Goal: Task Accomplishment & Management: Use online tool/utility

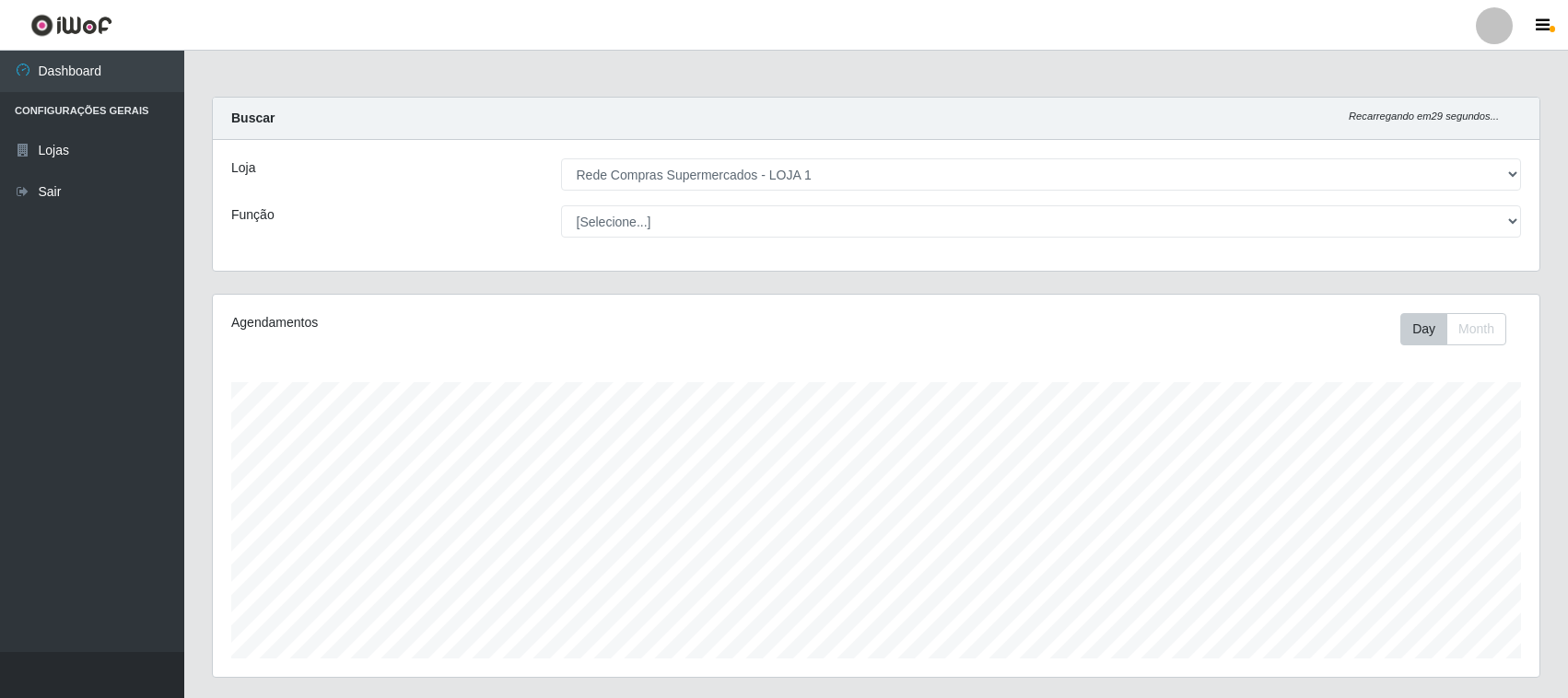
select select "158"
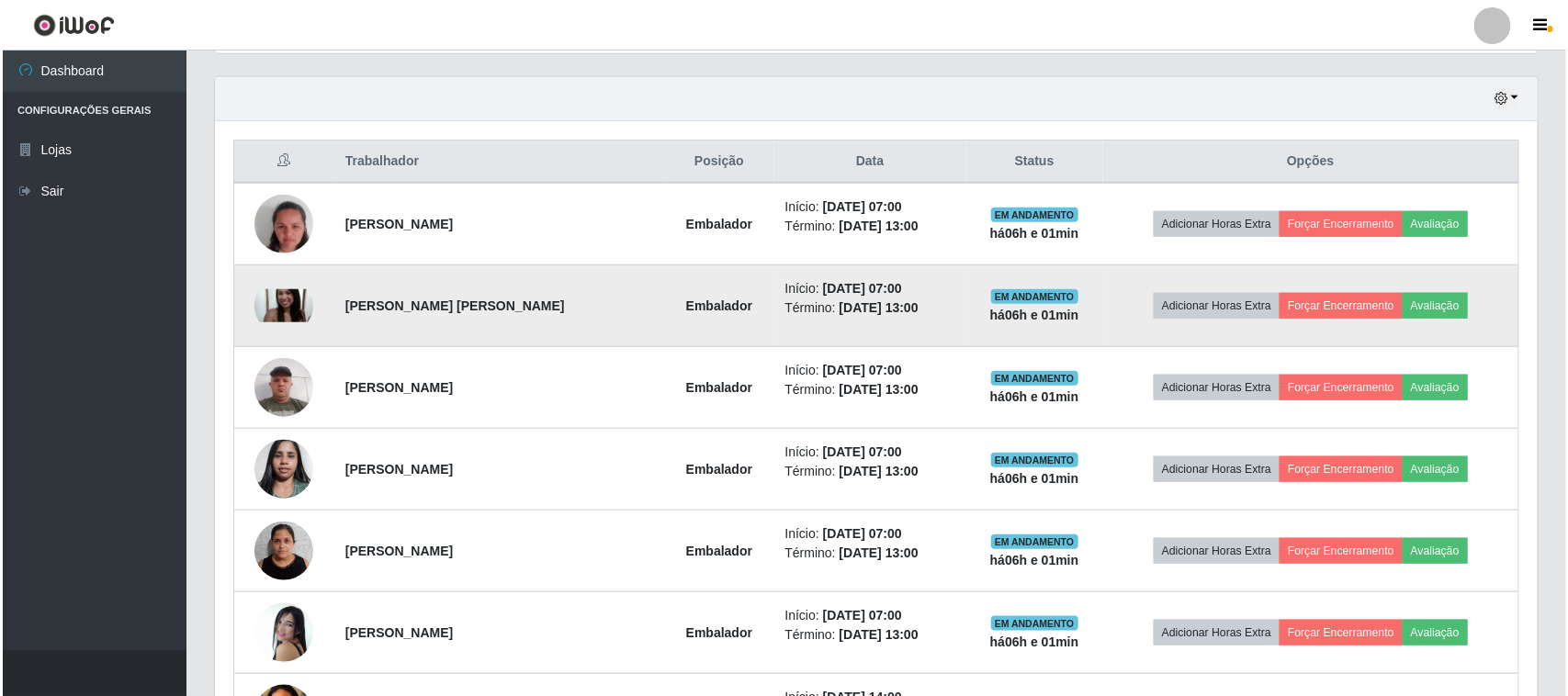
scroll to position [625, 0]
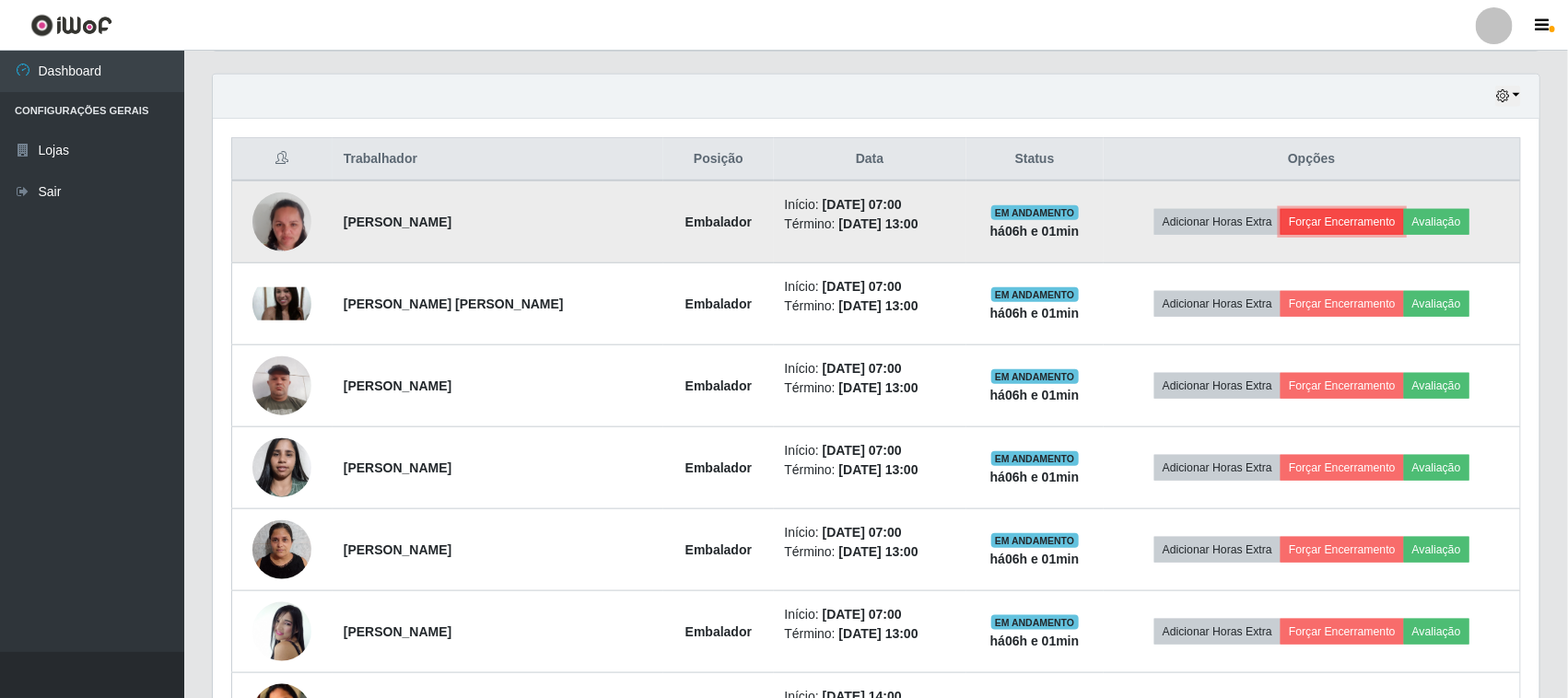
click at [1355, 221] on button "Forçar Encerramento" at bounding box center [1342, 222] width 124 height 26
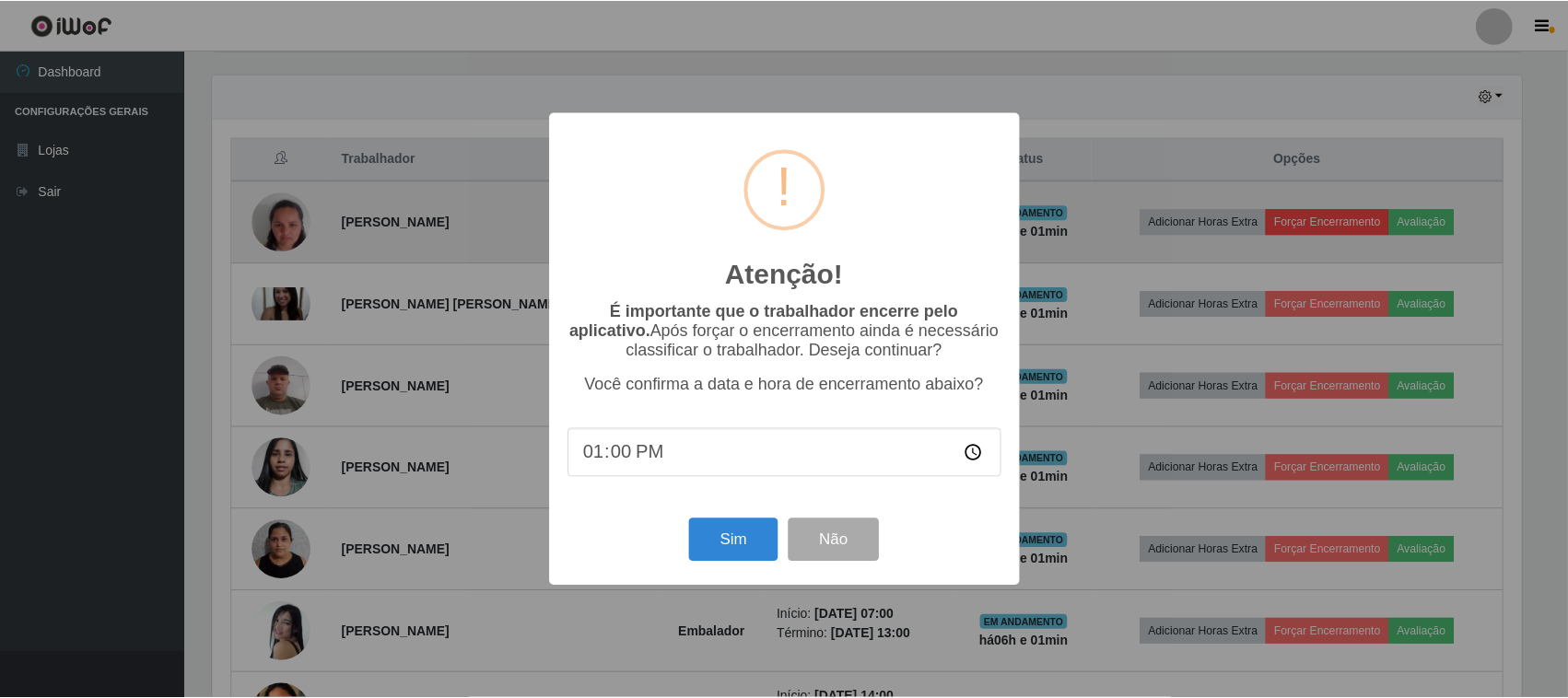
scroll to position [383, 1314]
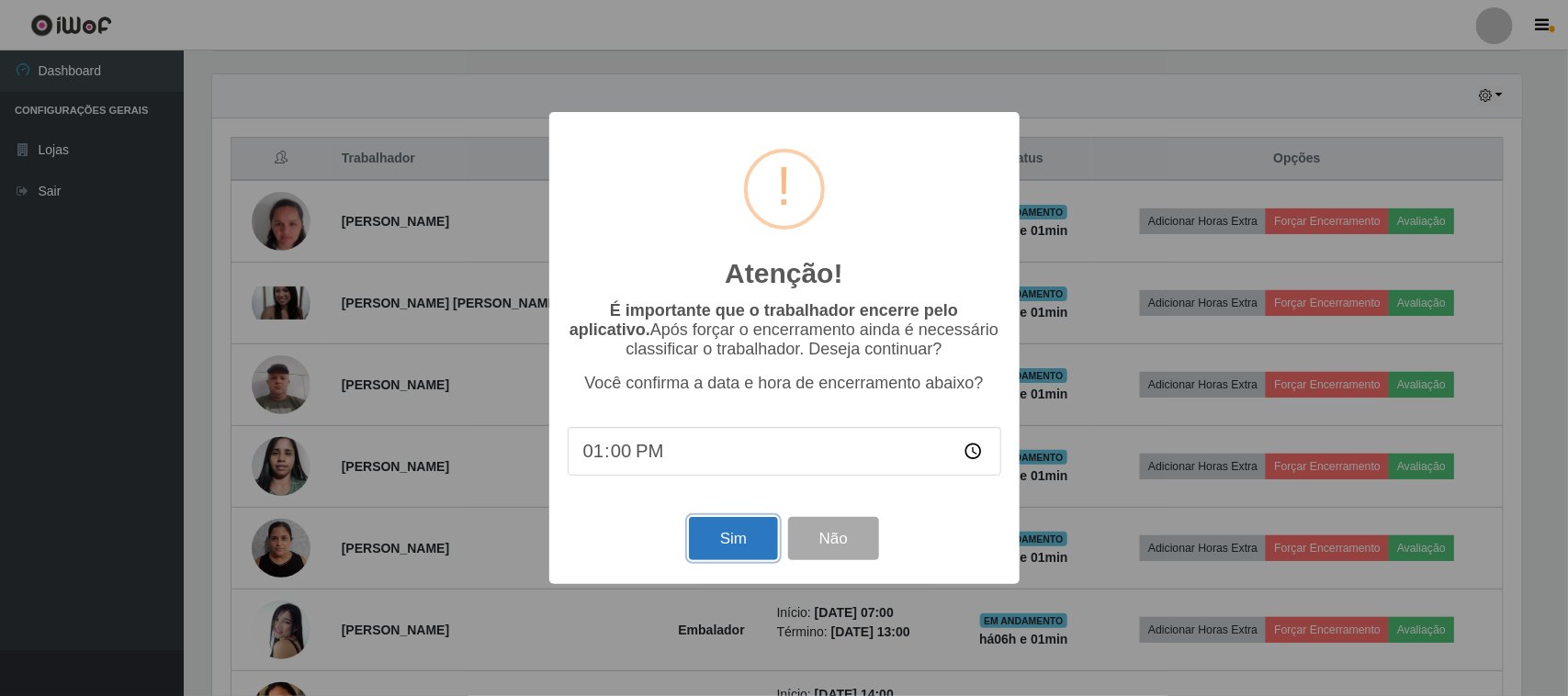
click at [730, 546] on button "Sim" at bounding box center [733, 538] width 89 height 43
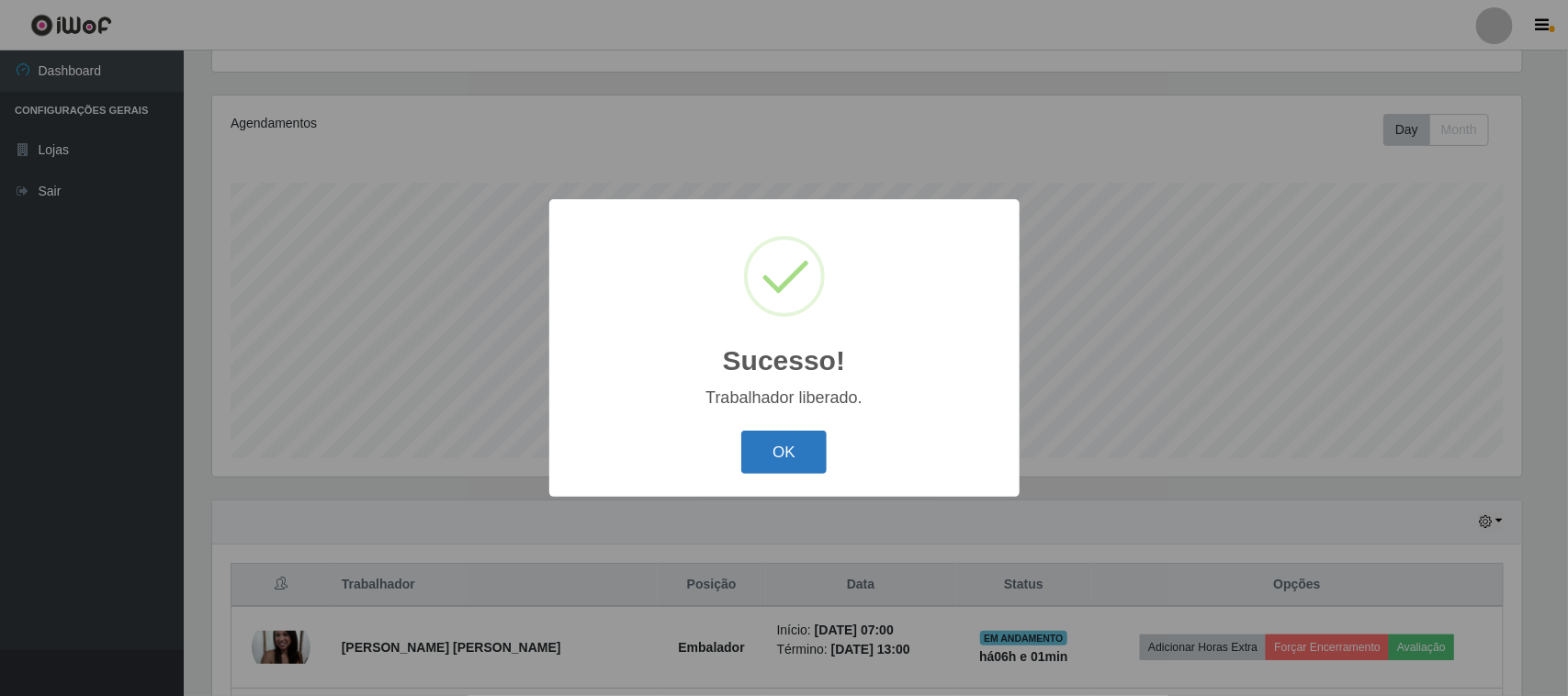
click at [810, 456] on button "OK" at bounding box center [783, 452] width 85 height 43
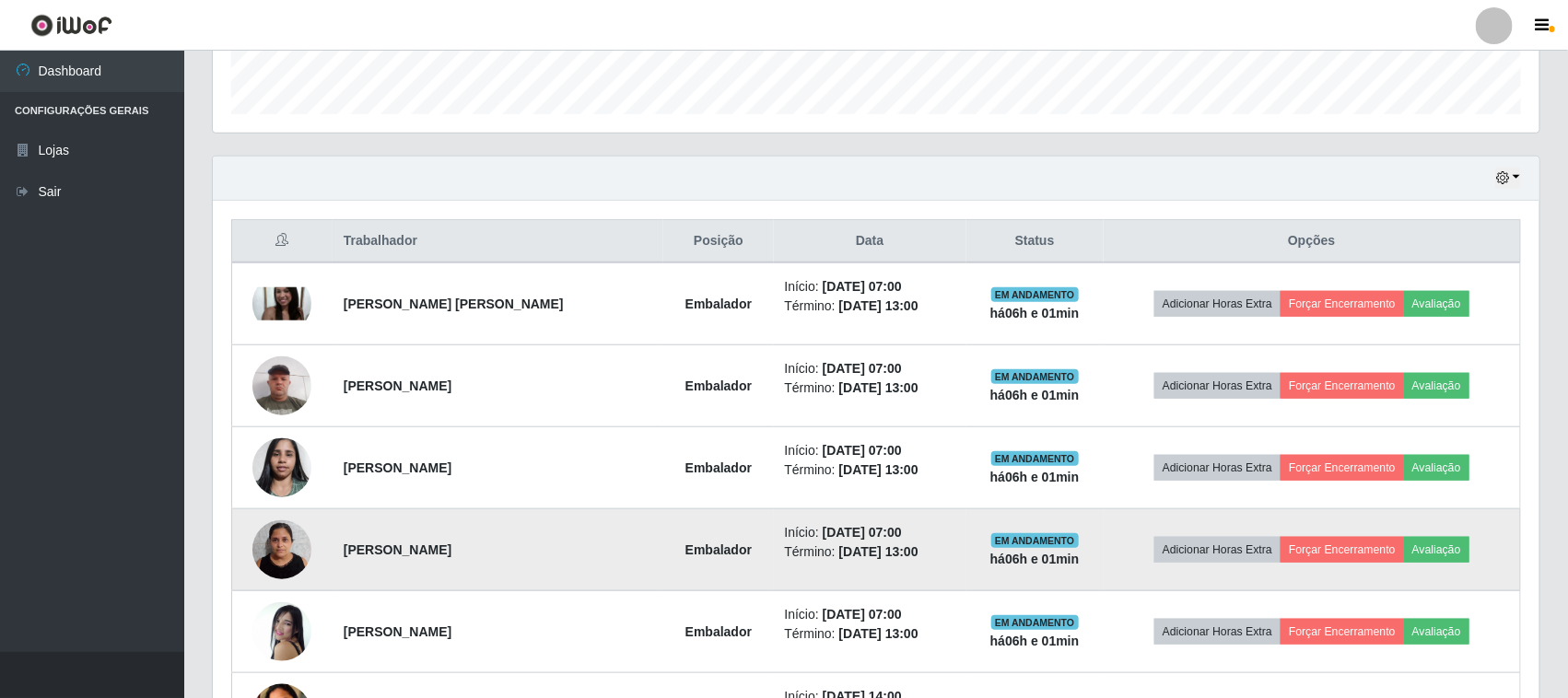
scroll to position [660, 0]
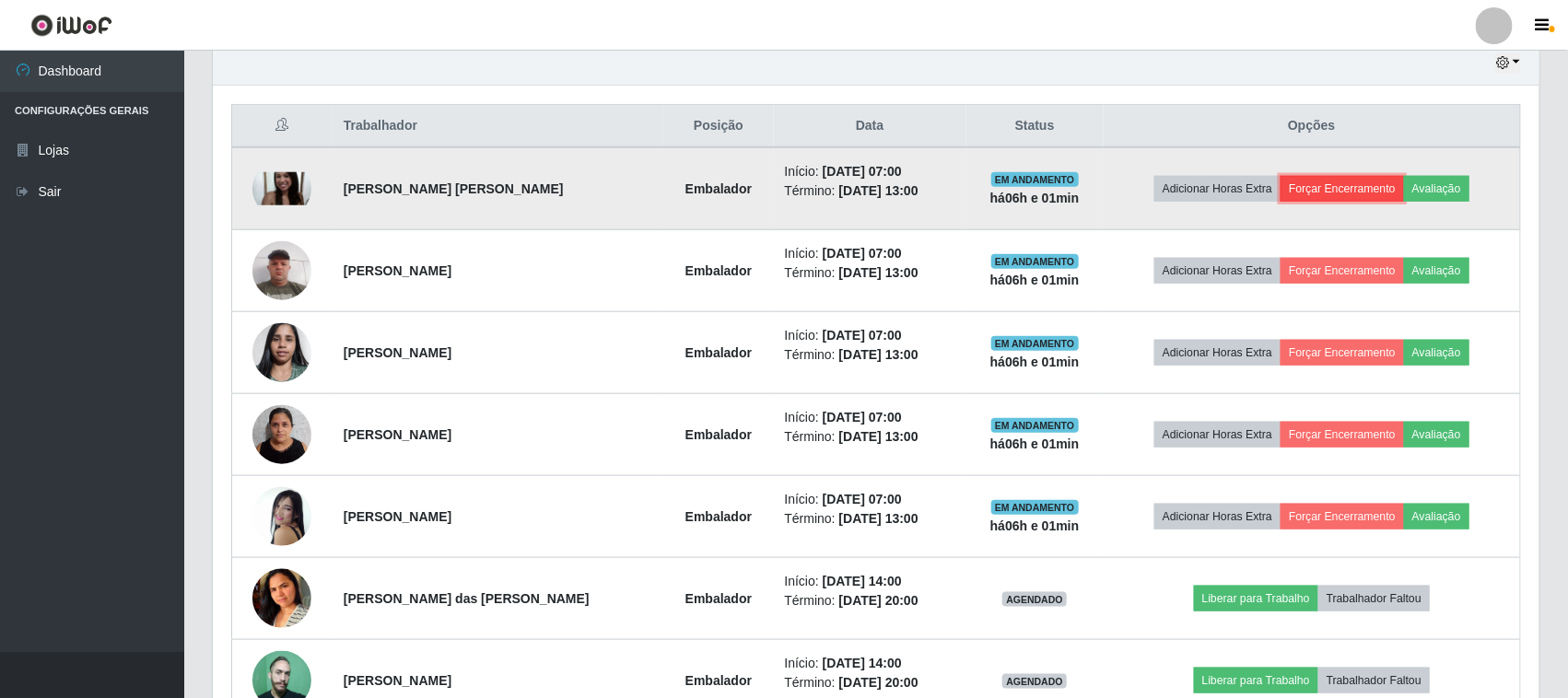
click at [1331, 187] on button "Forçar Encerramento" at bounding box center [1342, 188] width 124 height 26
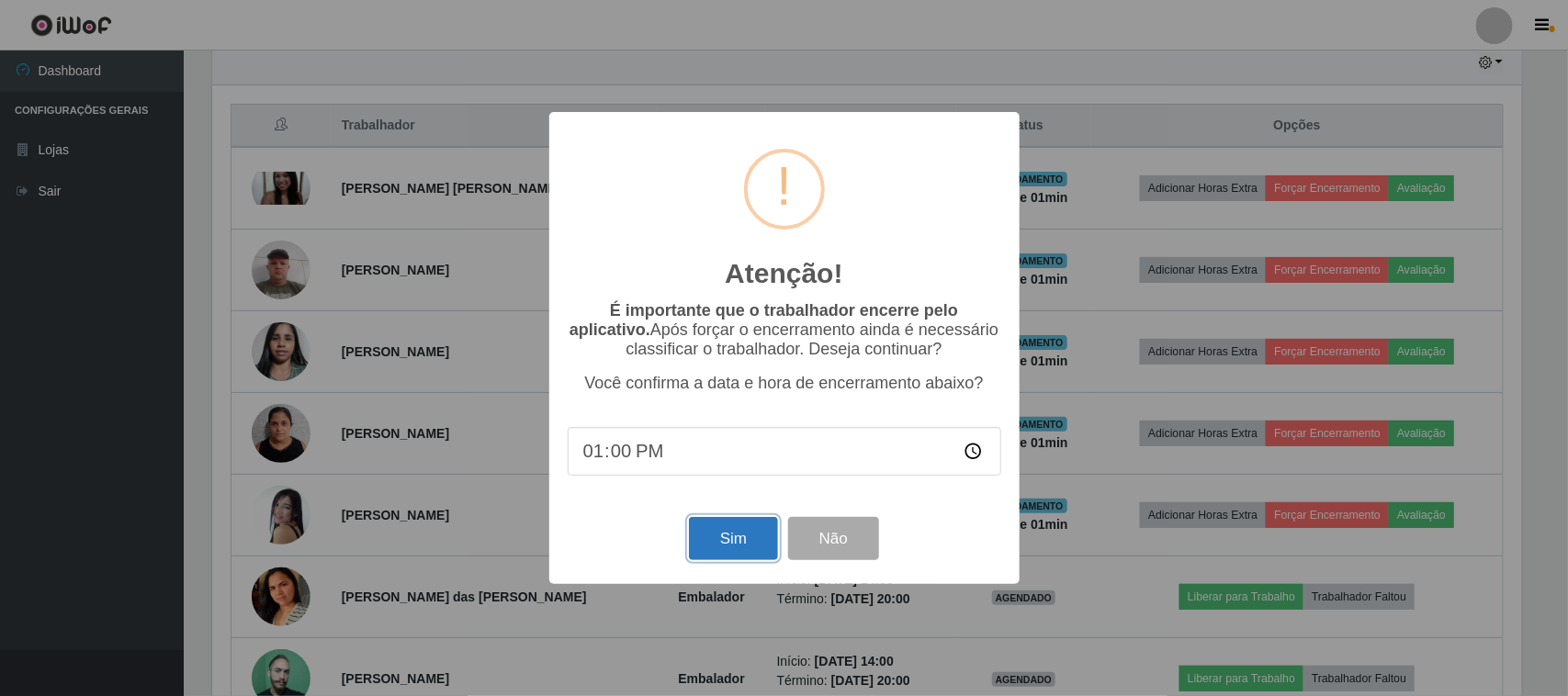
click at [741, 530] on button "Sim" at bounding box center [733, 538] width 89 height 43
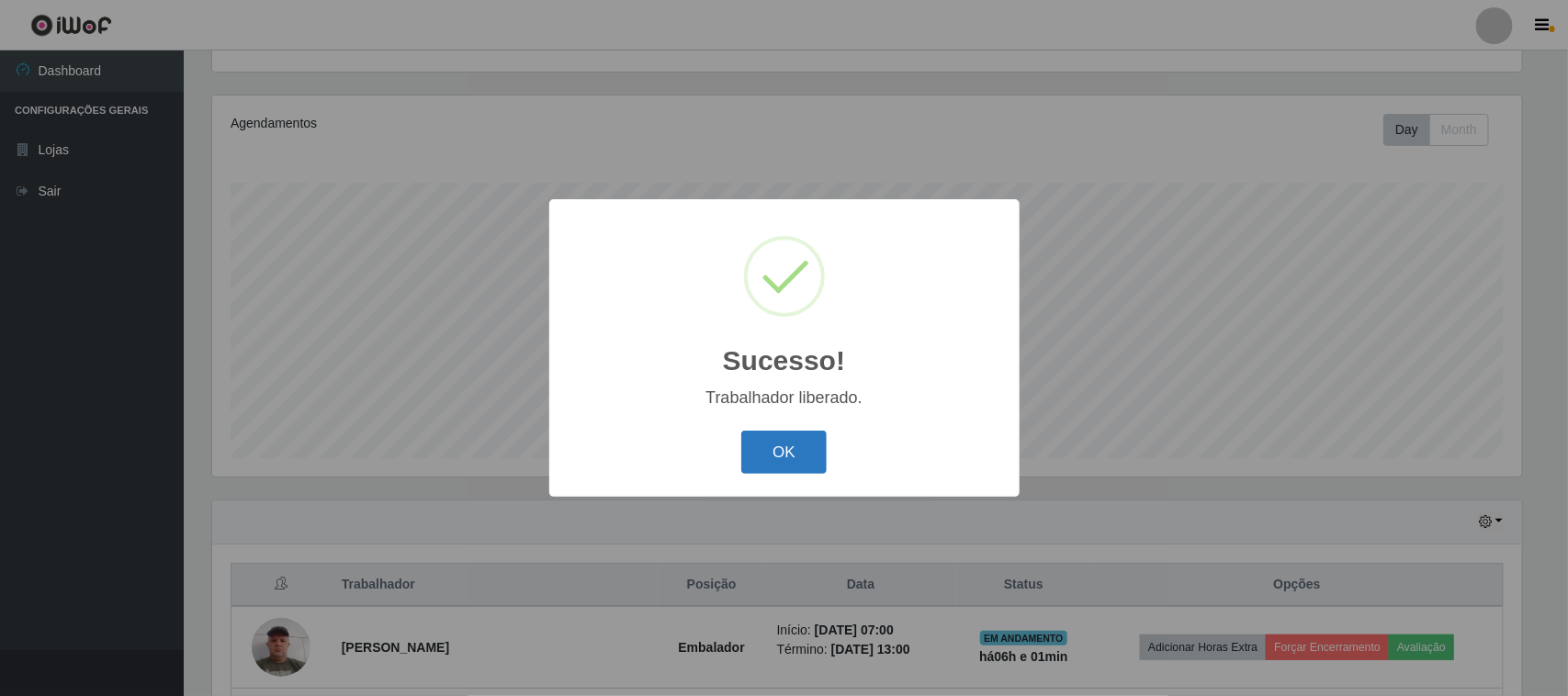
click at [800, 456] on button "OK" at bounding box center [783, 452] width 85 height 43
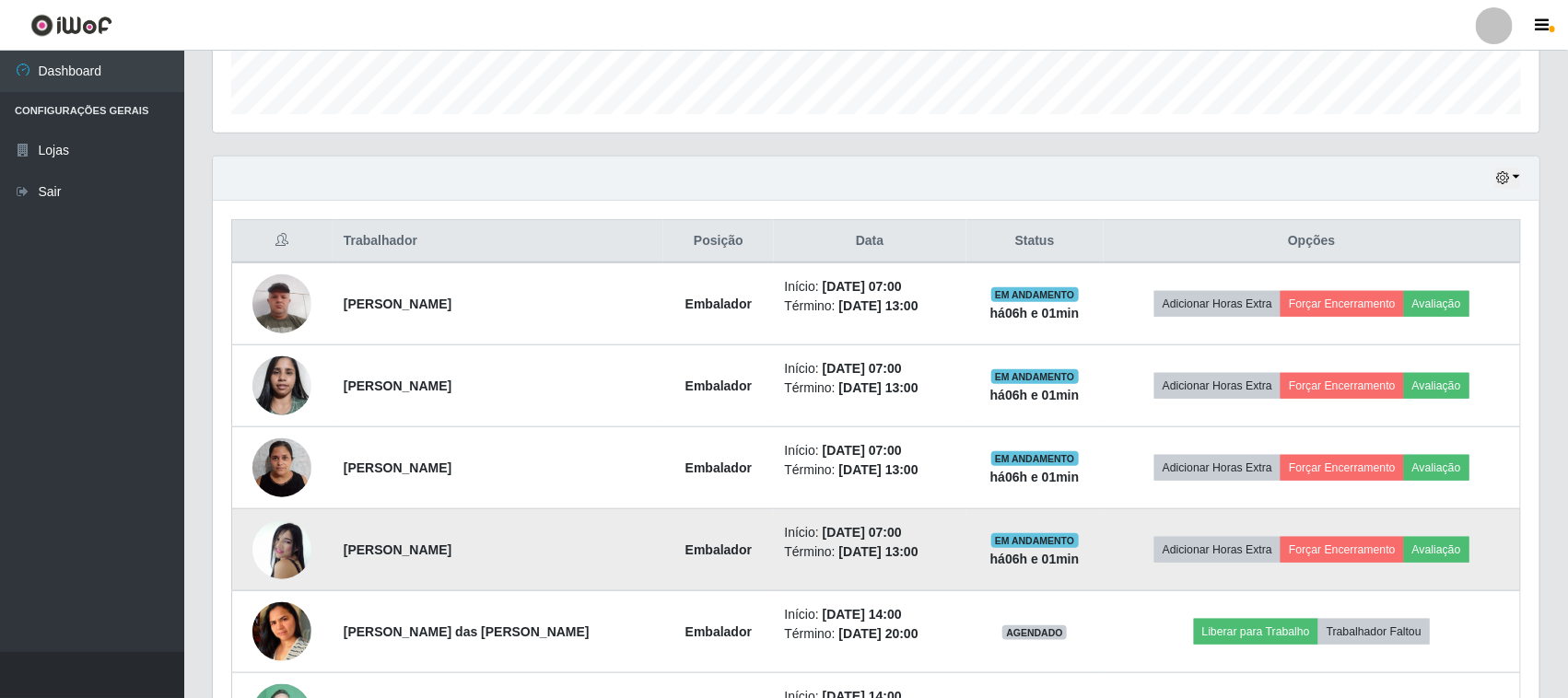
scroll to position [660, 0]
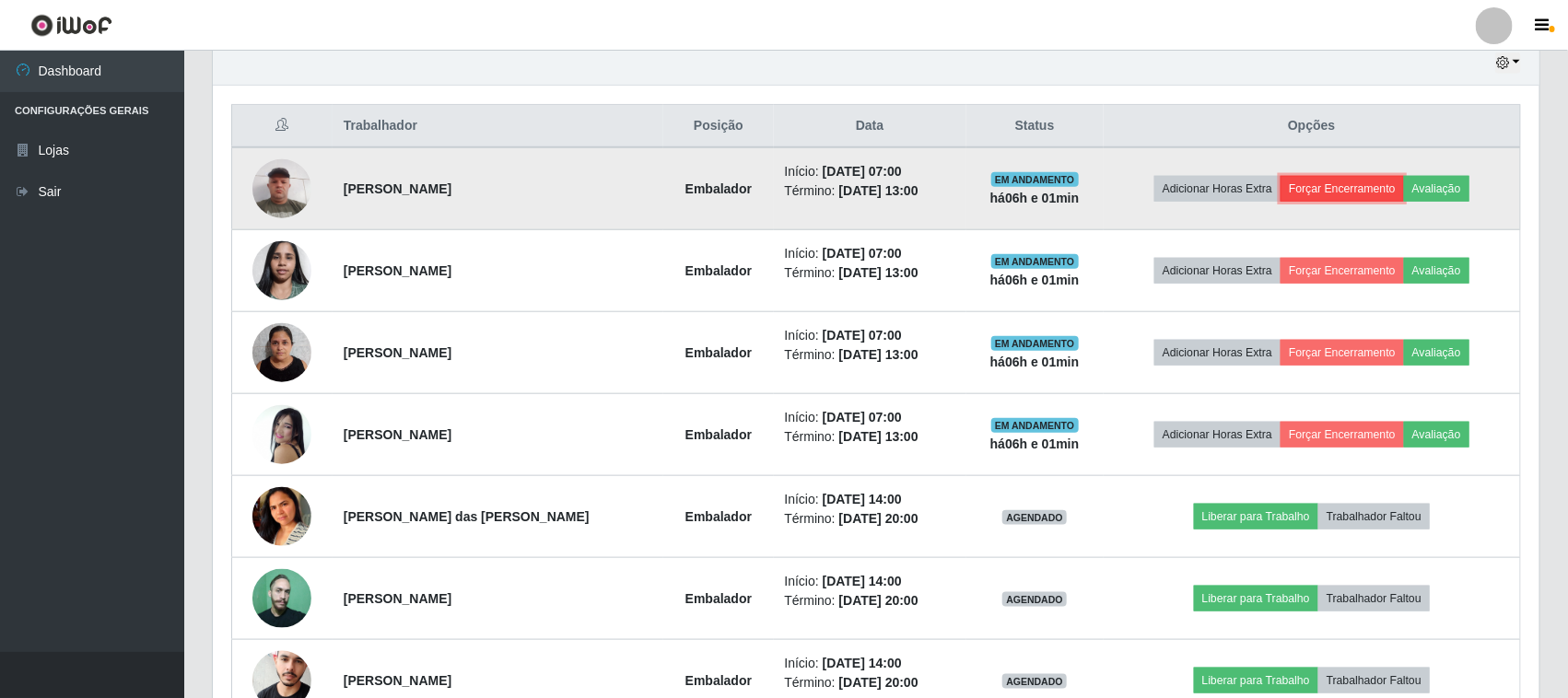
click at [1291, 186] on button "Forçar Encerramento" at bounding box center [1342, 188] width 124 height 26
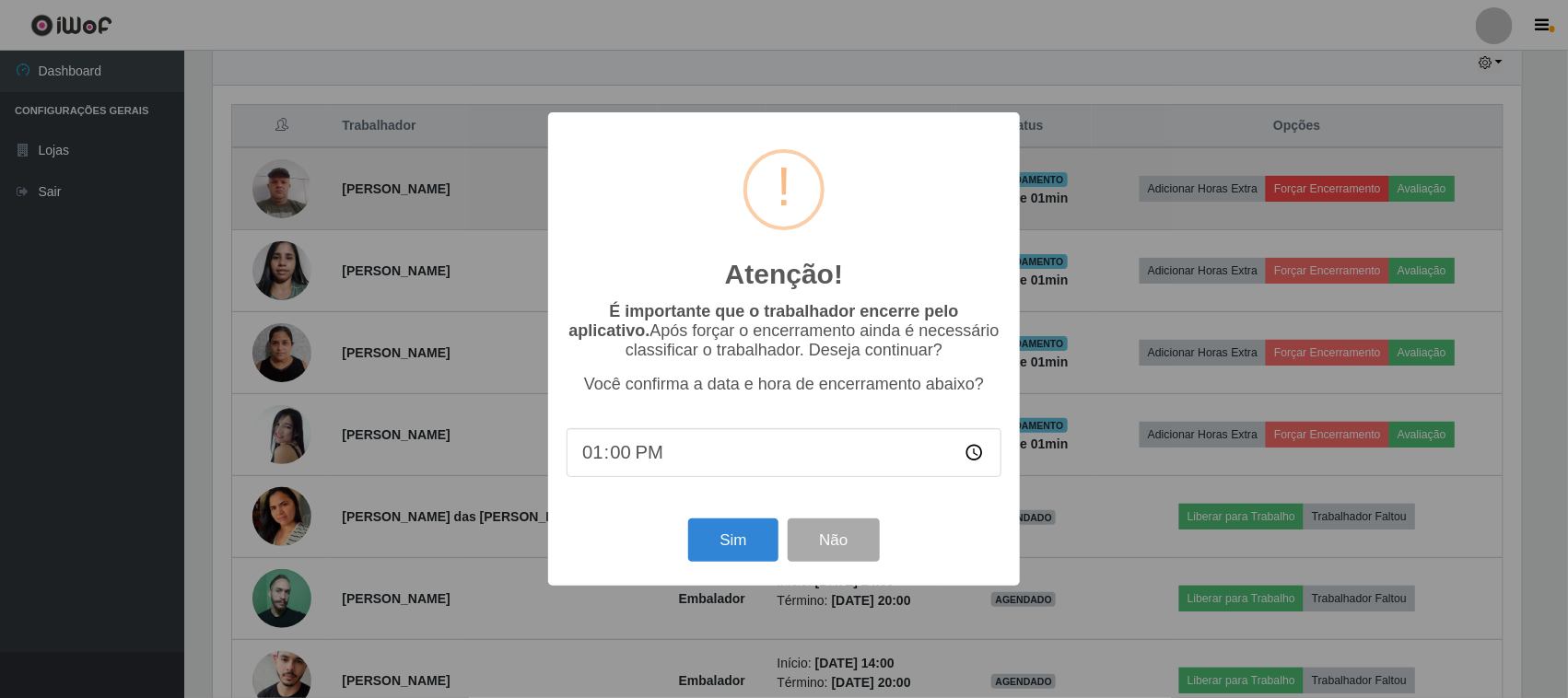
scroll to position [383, 1314]
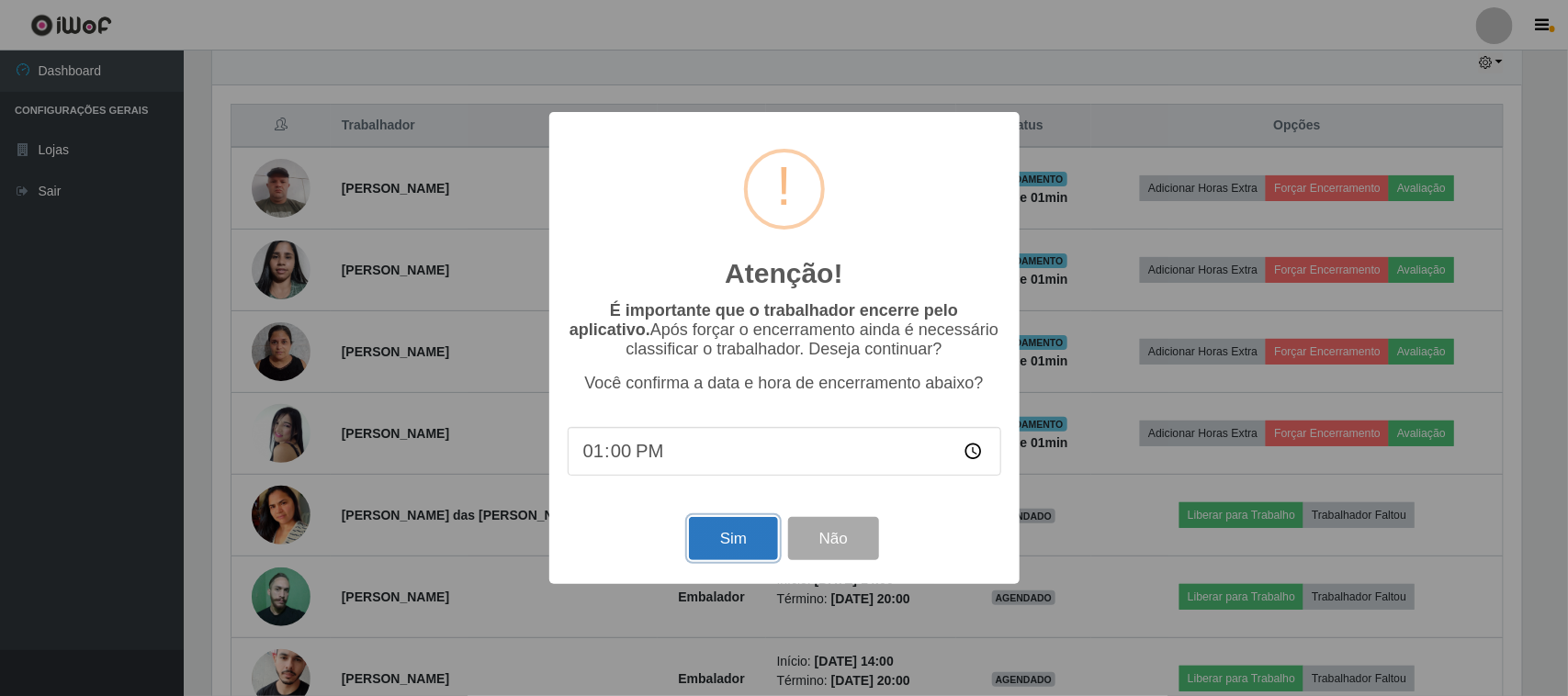
click at [739, 547] on button "Sim" at bounding box center [733, 538] width 89 height 43
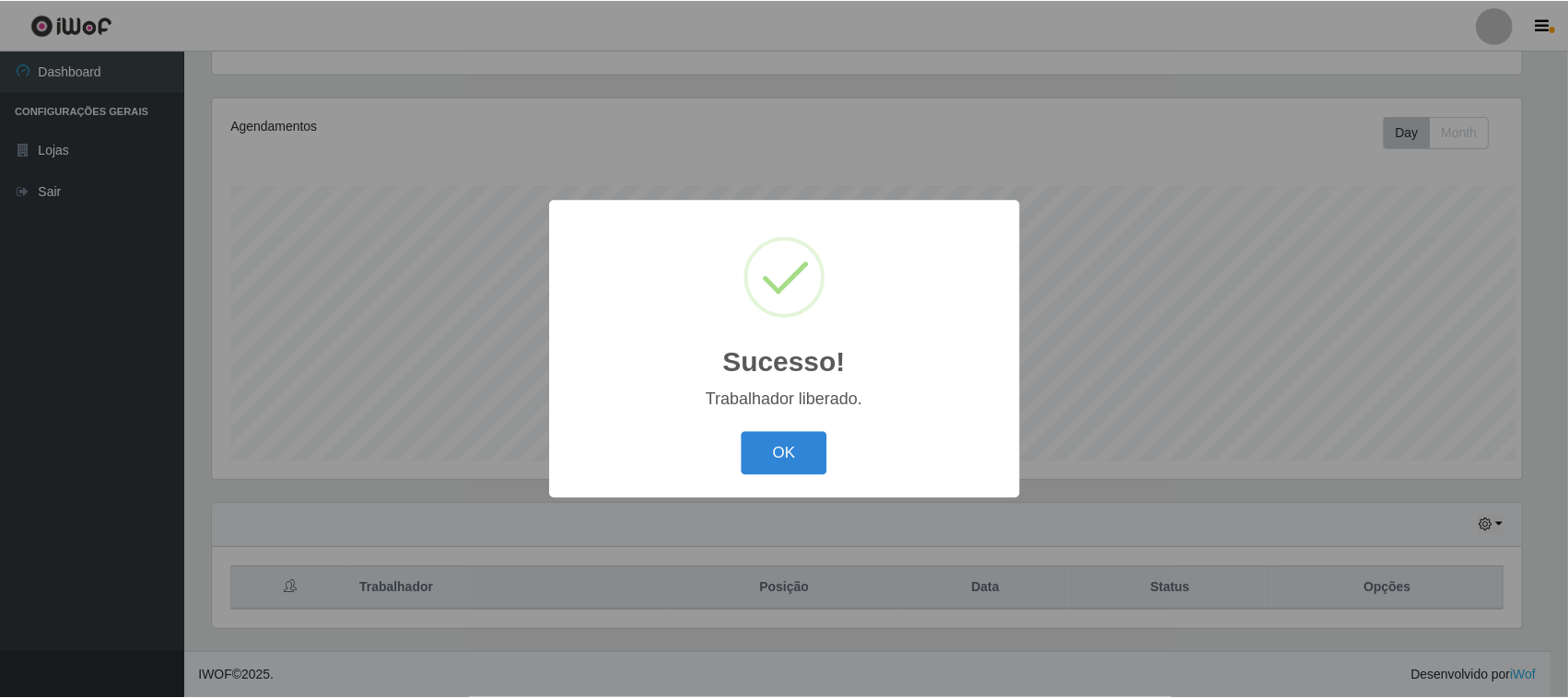
scroll to position [0, 0]
click at [803, 449] on button "OK" at bounding box center [785, 454] width 85 height 43
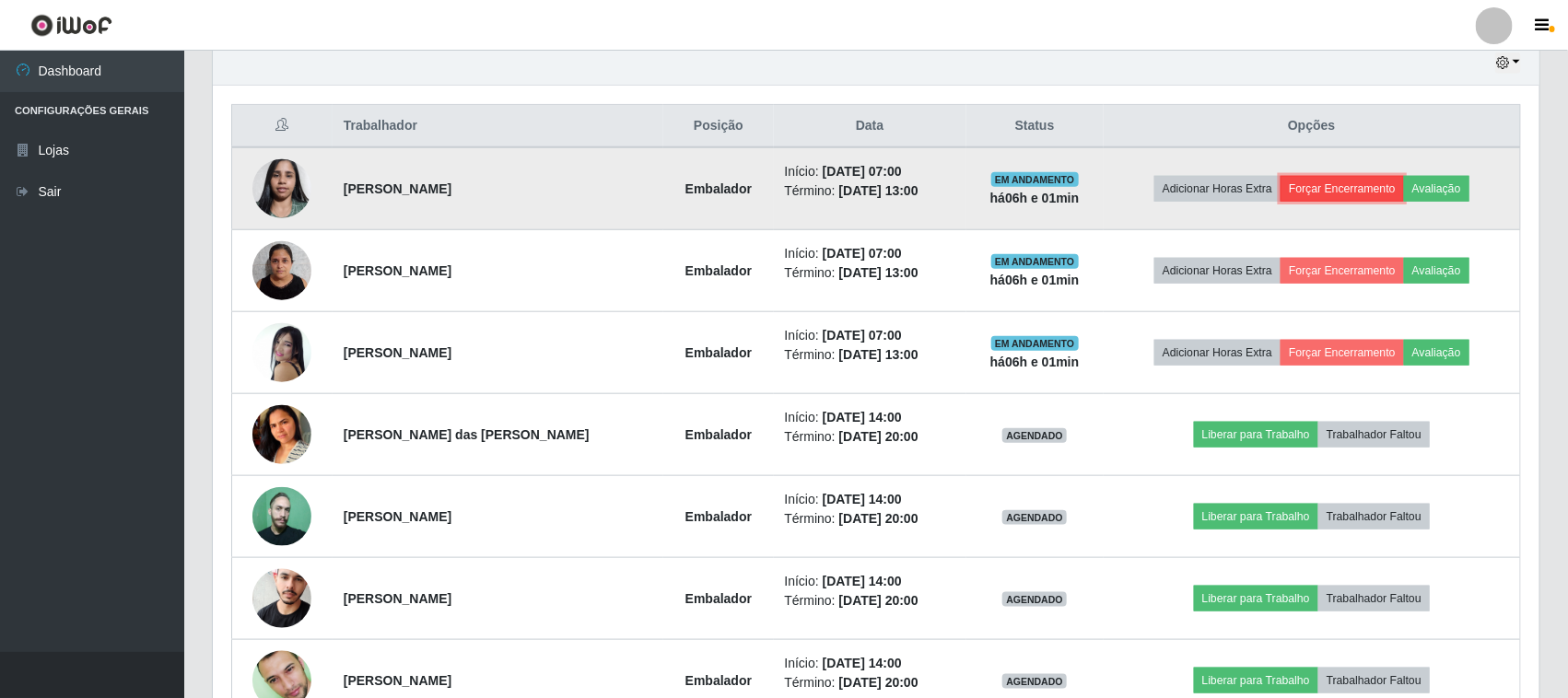
click at [1337, 186] on button "Forçar Encerramento" at bounding box center [1342, 188] width 124 height 26
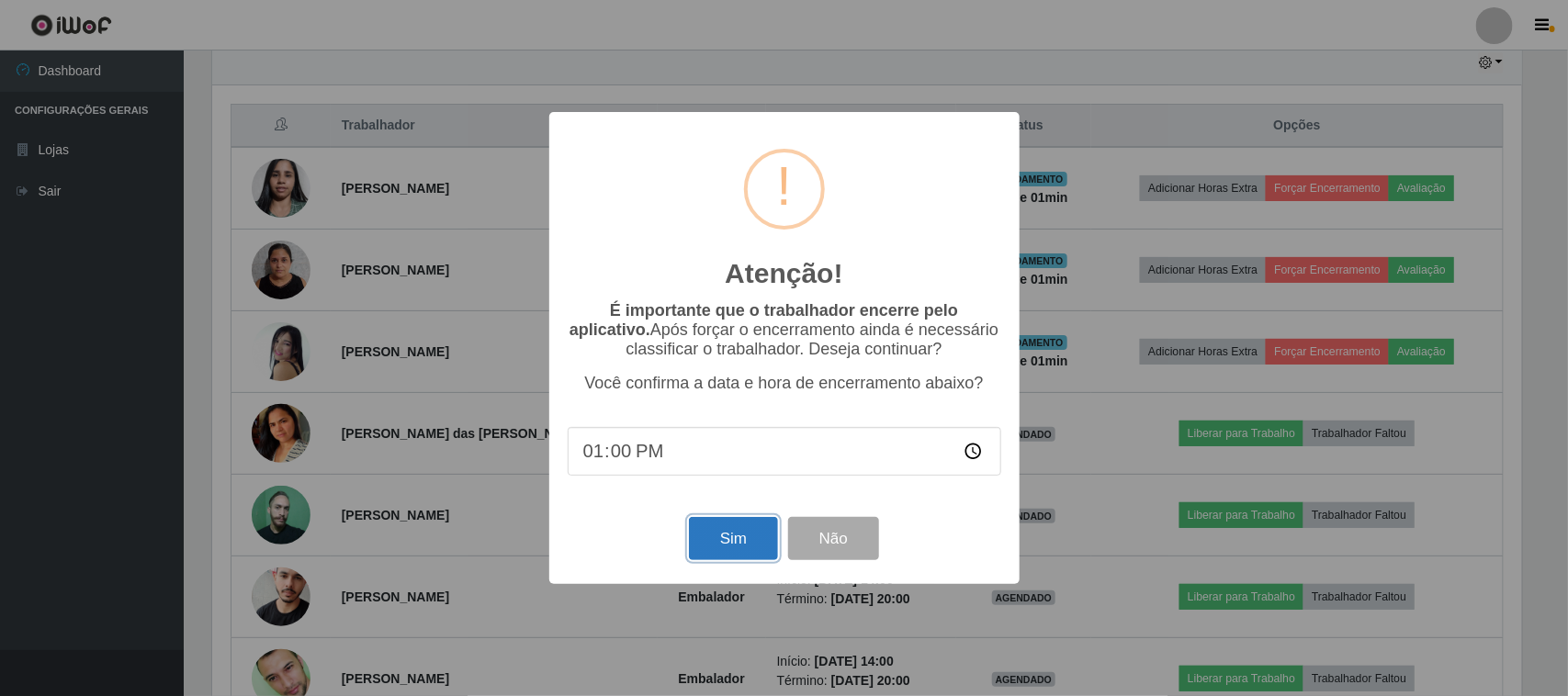
click at [715, 546] on button "Sim" at bounding box center [733, 538] width 89 height 43
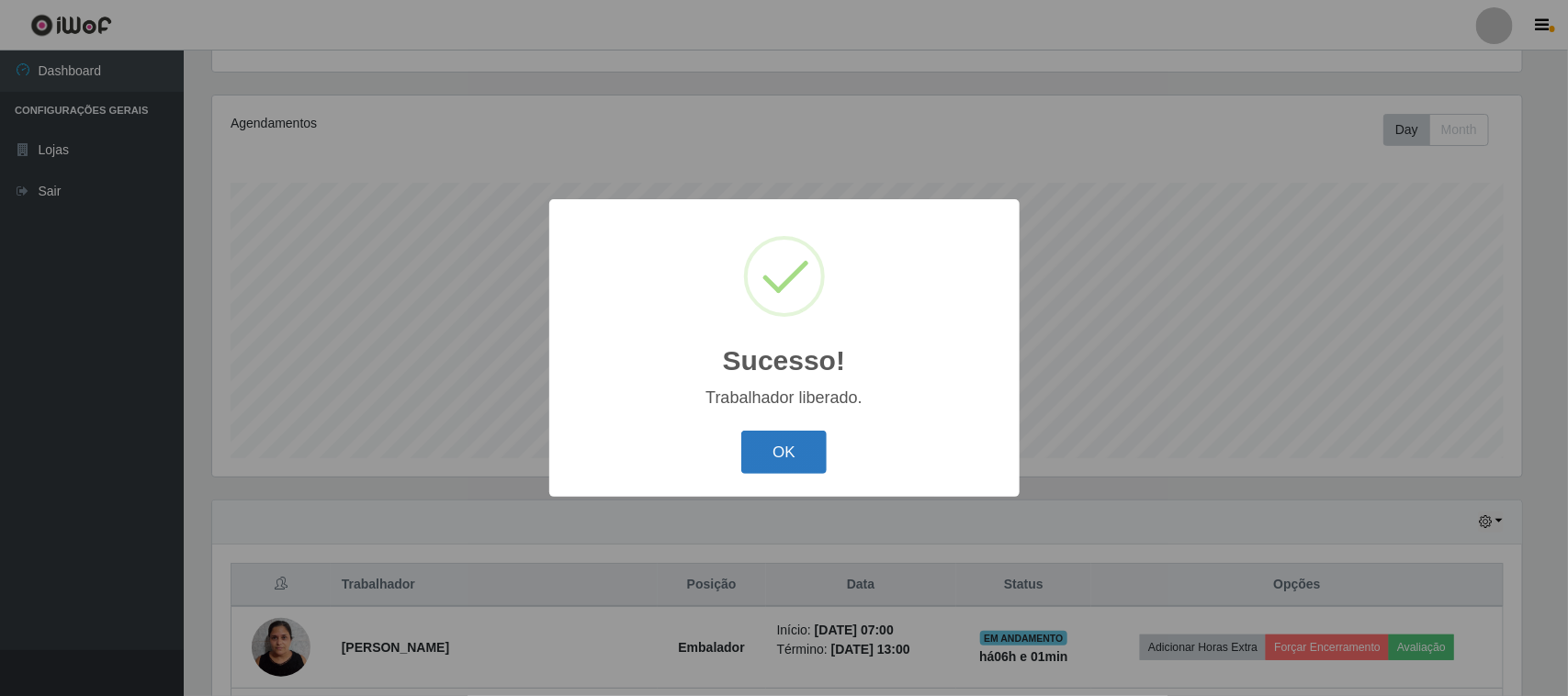
click at [805, 451] on button "OK" at bounding box center [783, 452] width 85 height 43
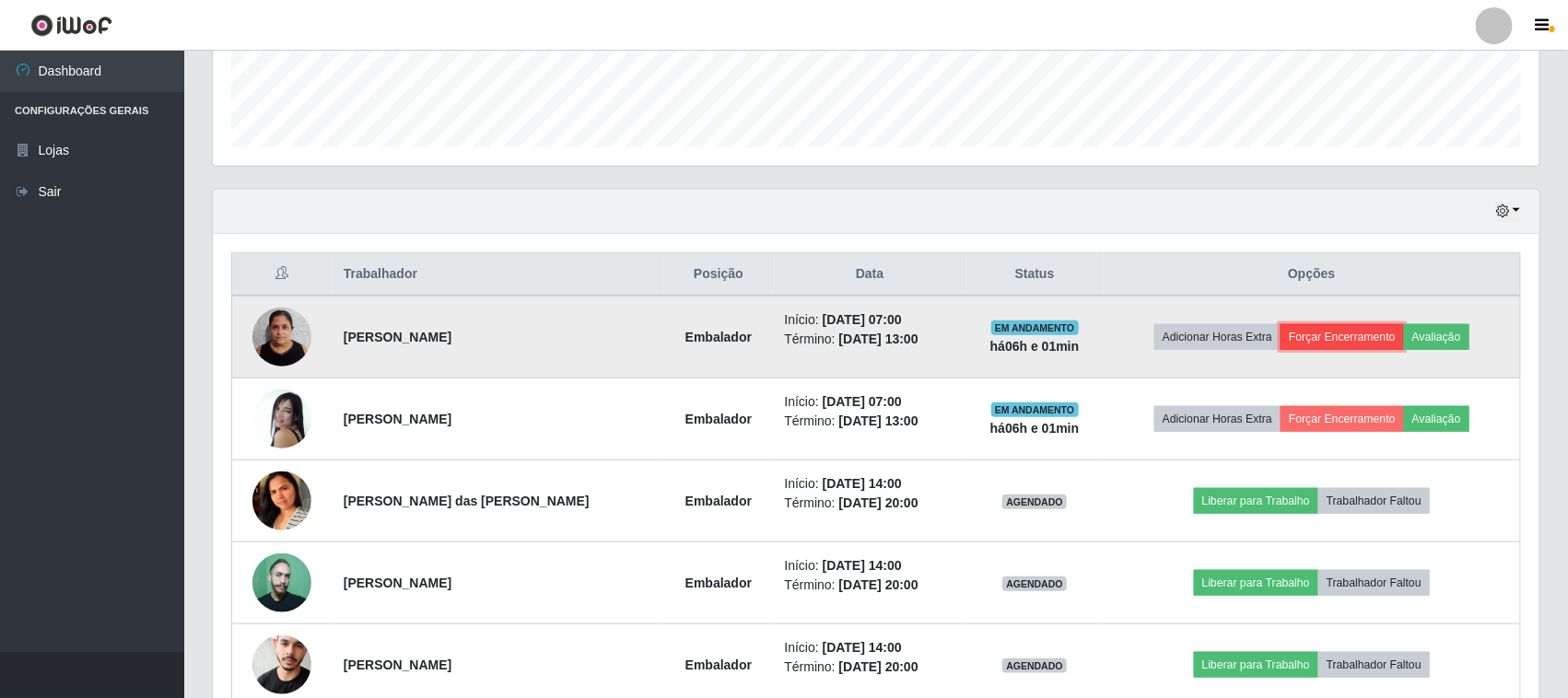
click at [1313, 350] on button "Forçar Encerramento" at bounding box center [1342, 337] width 124 height 26
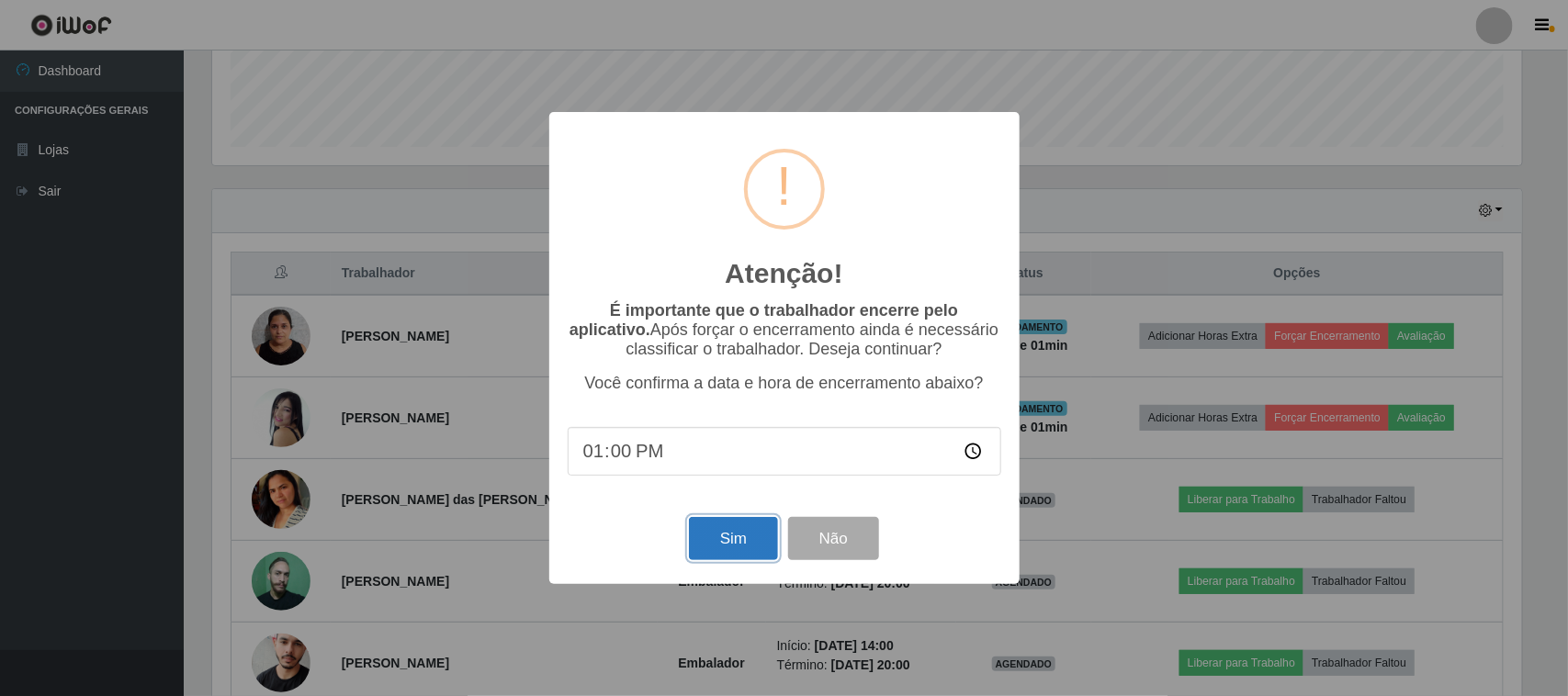
click at [742, 543] on button "Sim" at bounding box center [733, 538] width 89 height 43
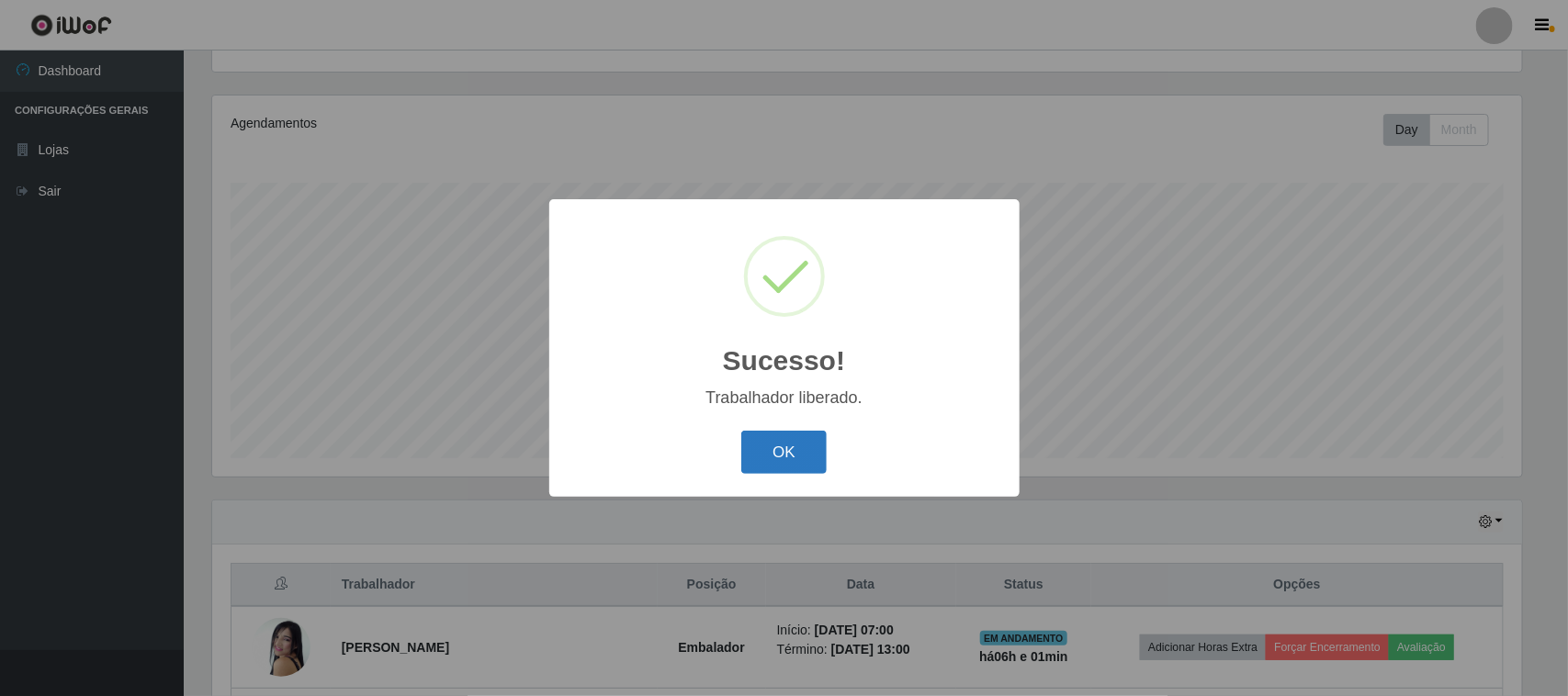
click at [776, 447] on button "OK" at bounding box center [783, 452] width 85 height 43
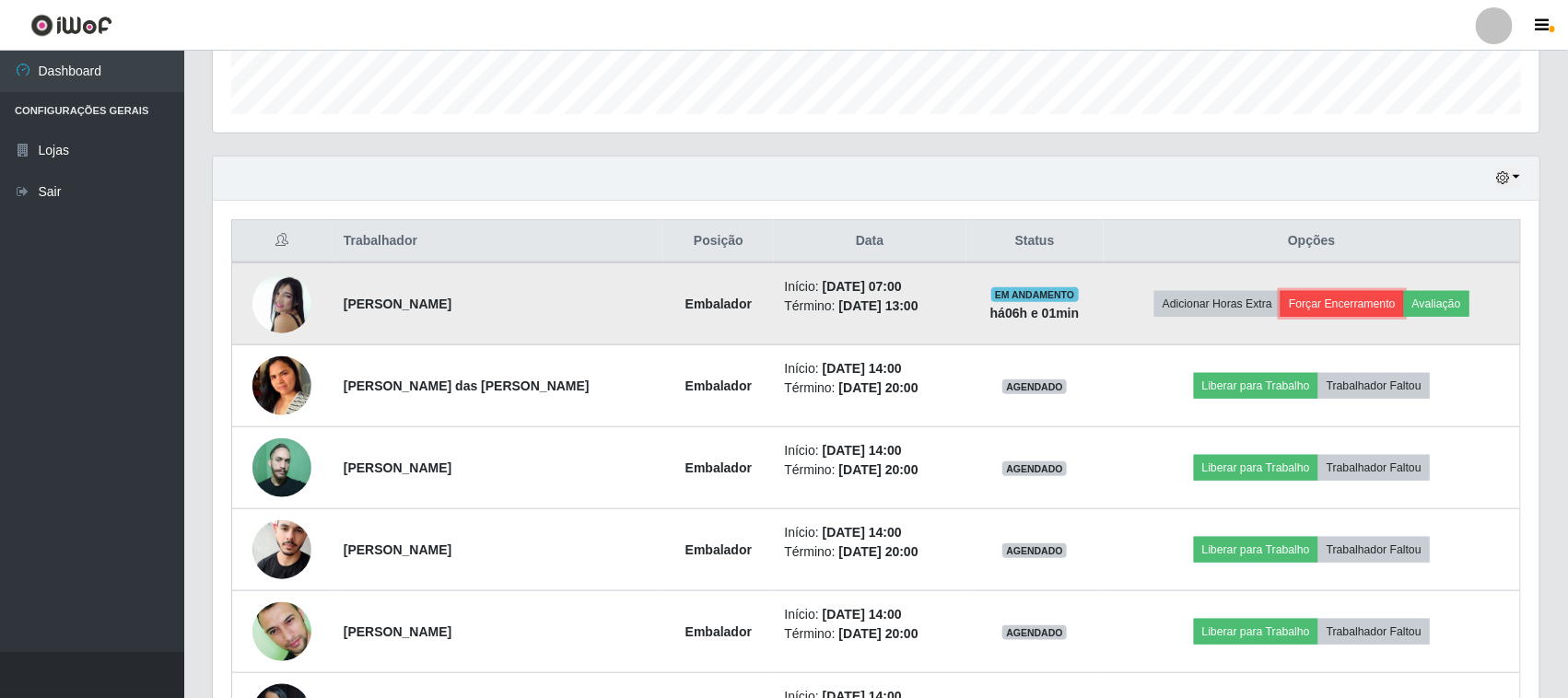
click at [1337, 305] on button "Forçar Encerramento" at bounding box center [1342, 303] width 124 height 26
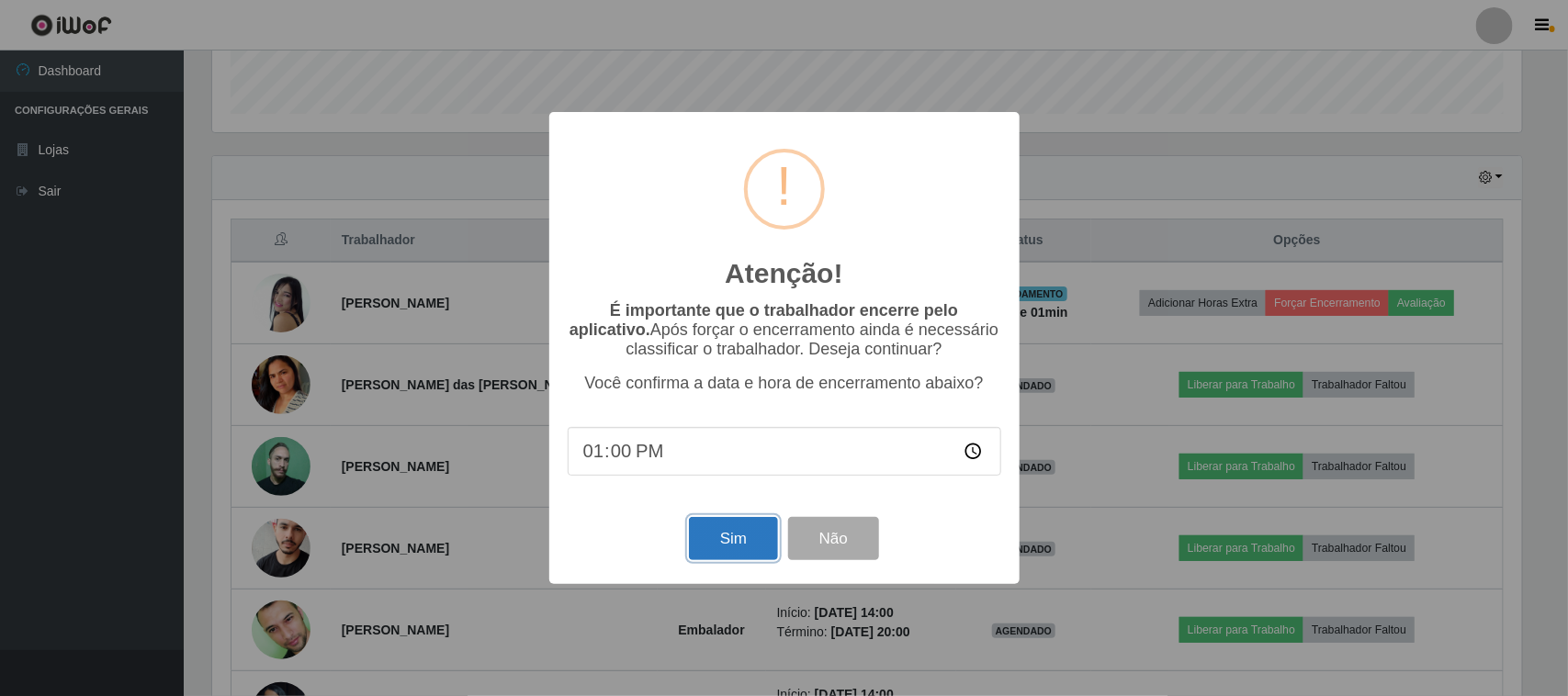
click at [728, 543] on button "Sim" at bounding box center [733, 538] width 89 height 43
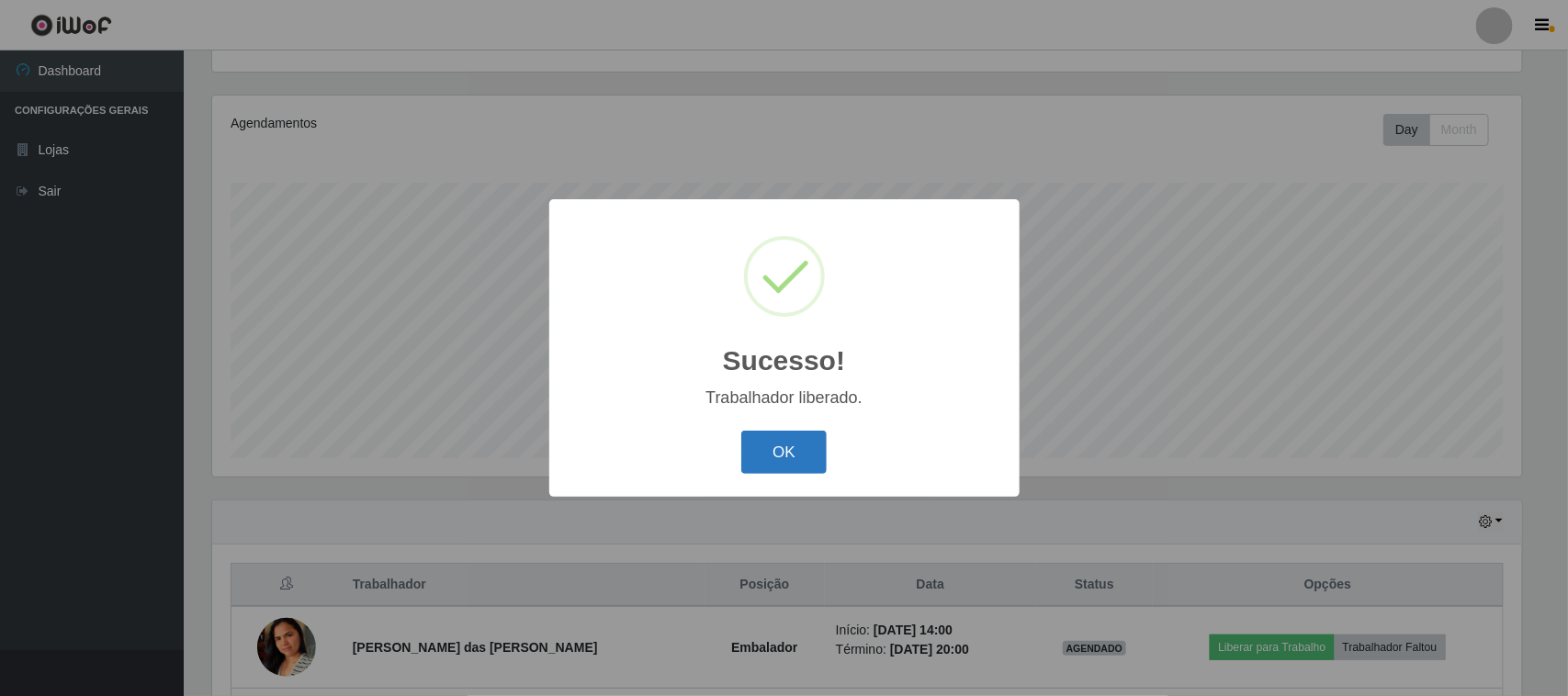
click at [767, 448] on button "OK" at bounding box center [783, 452] width 85 height 43
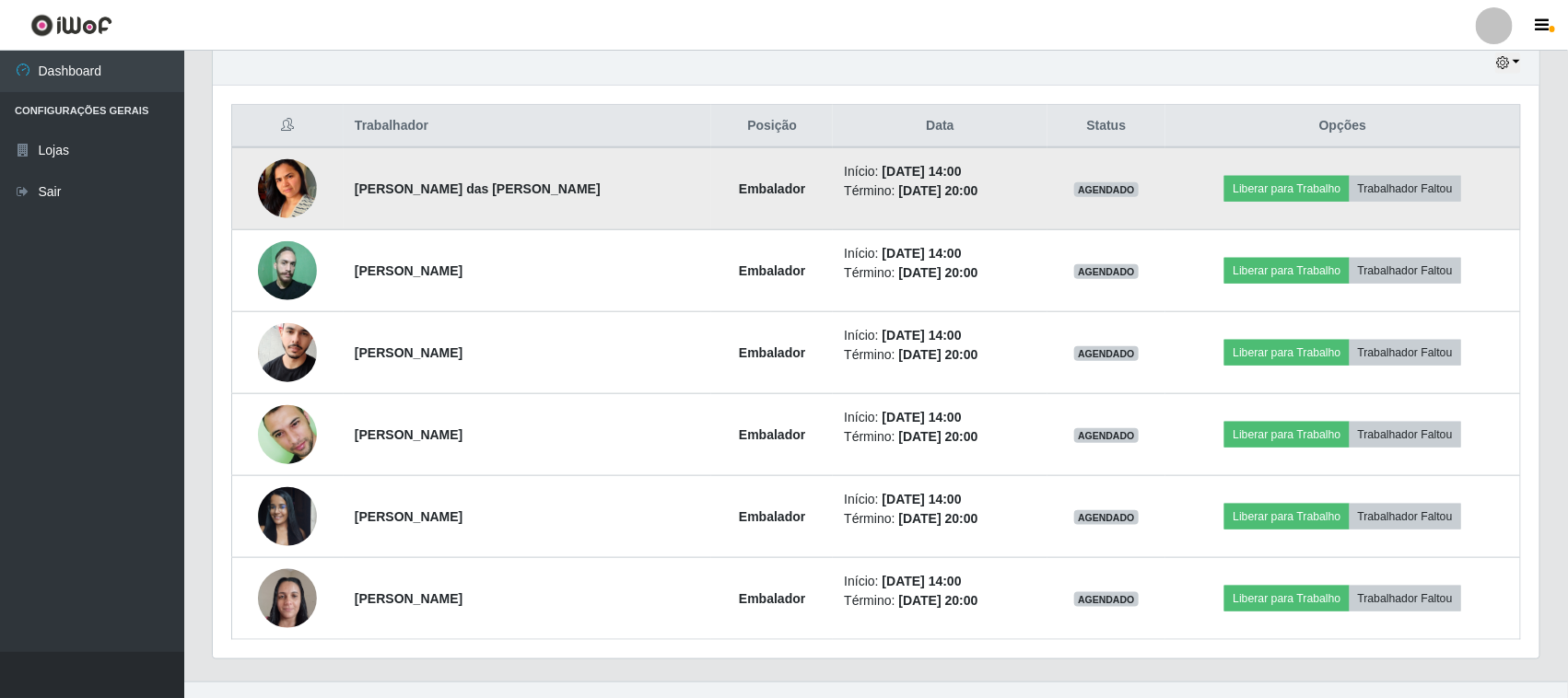
click at [292, 195] on img at bounding box center [288, 188] width 59 height 115
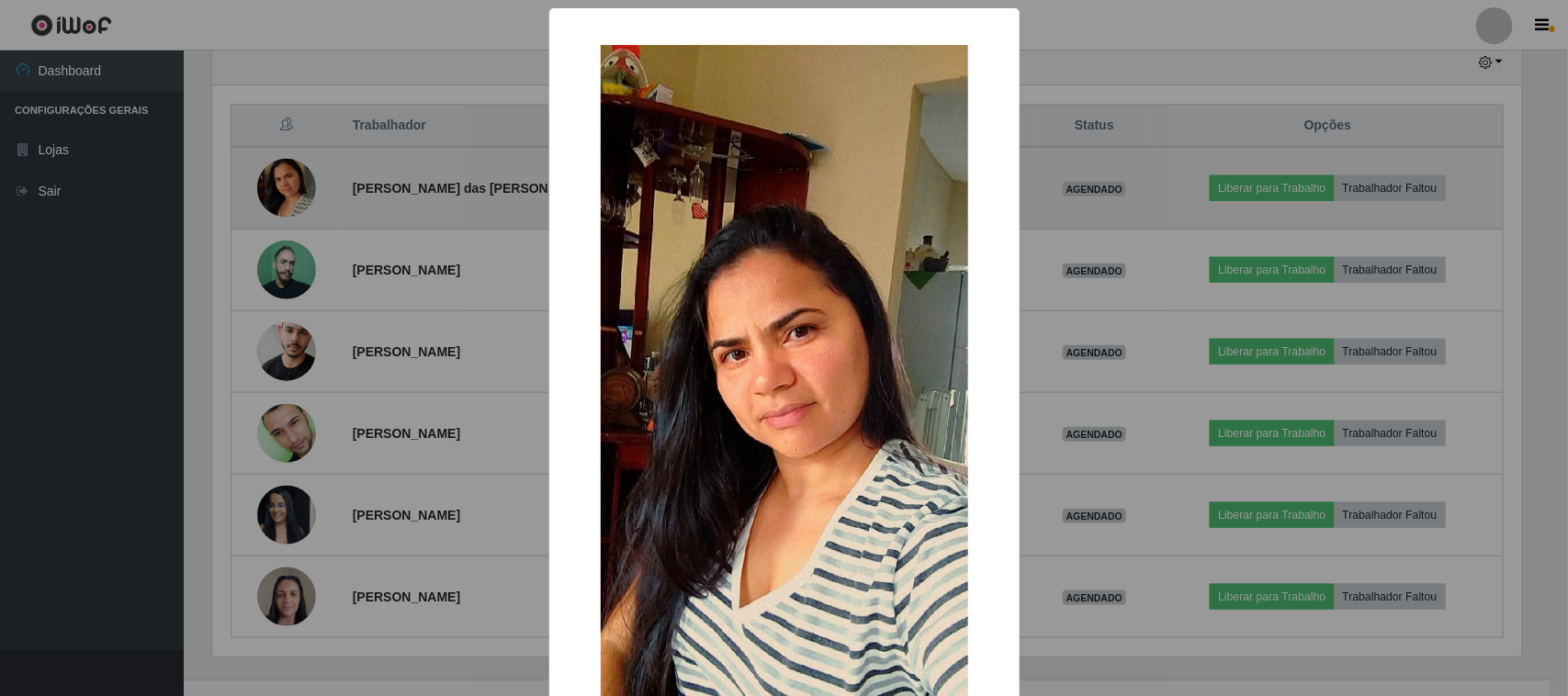
click at [291, 195] on div "× OK Cancel" at bounding box center [784, 348] width 1568 height 696
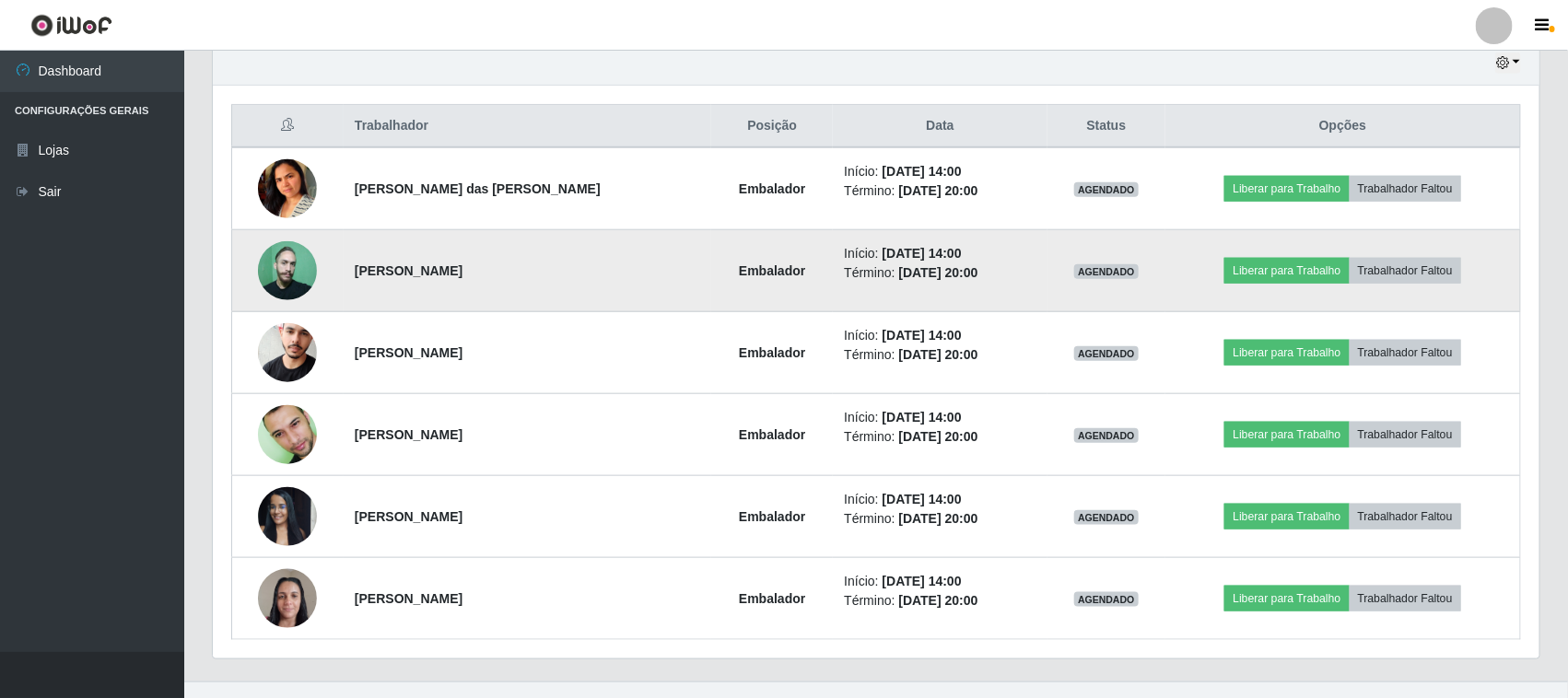
click at [291, 277] on img at bounding box center [288, 271] width 59 height 59
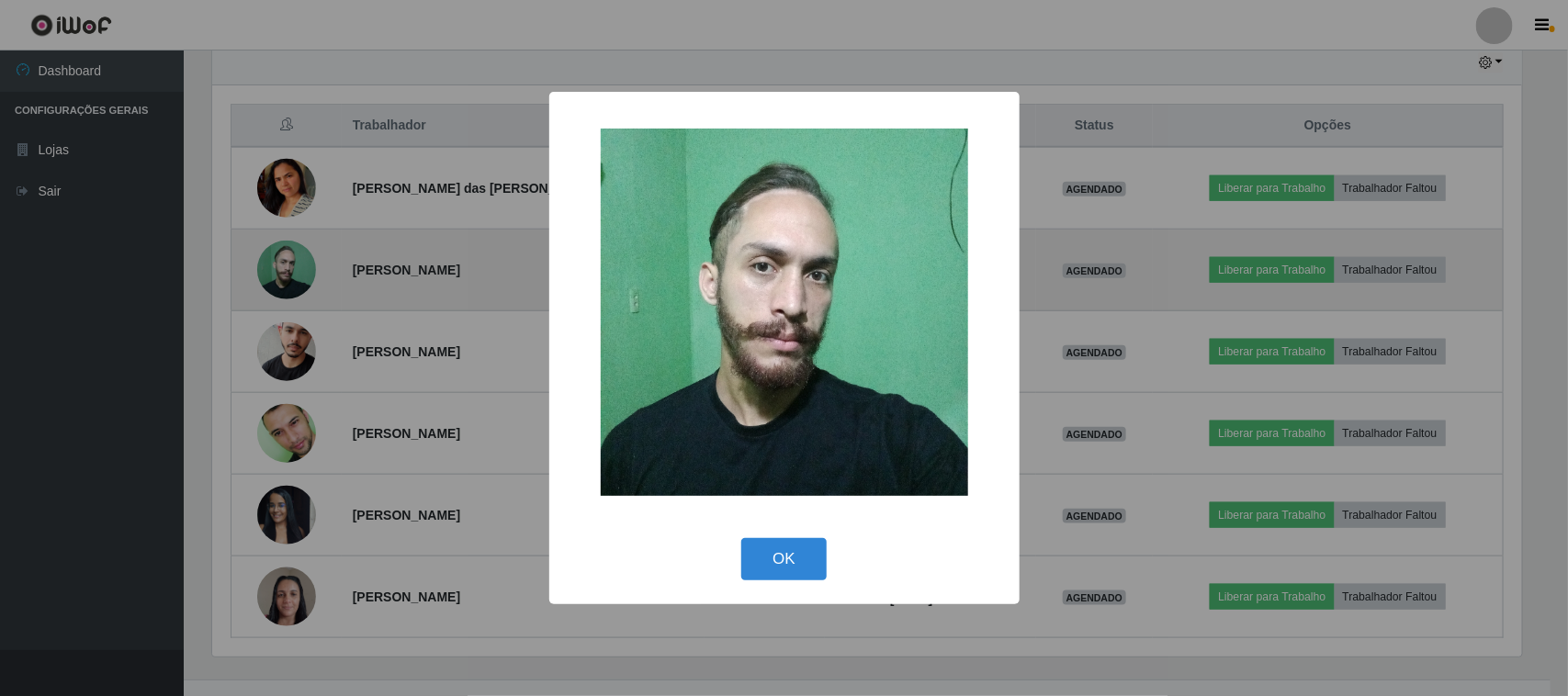
click at [290, 276] on div "× OK Cancel" at bounding box center [784, 348] width 1568 height 696
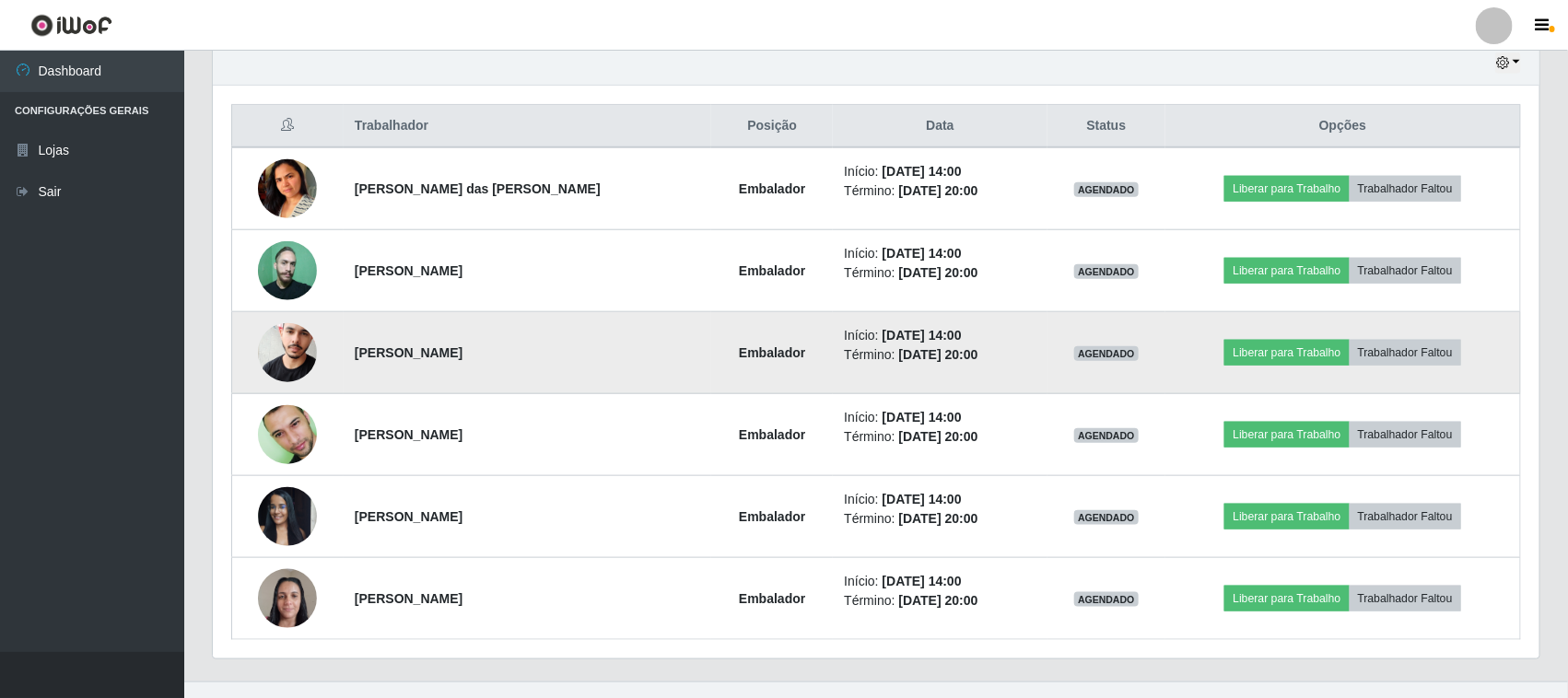
click at [296, 350] on img at bounding box center [288, 351] width 59 height 89
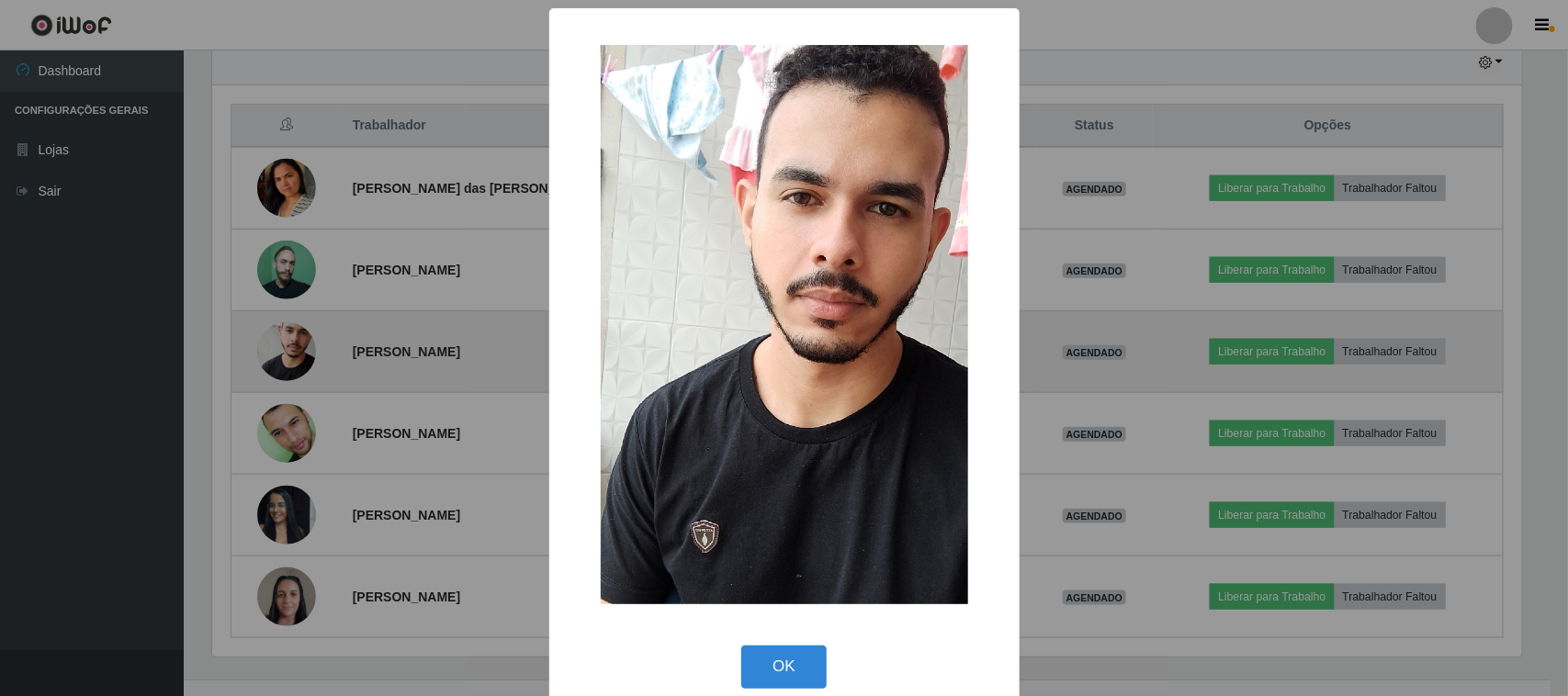
click at [295, 349] on div "× OK Cancel" at bounding box center [784, 348] width 1568 height 696
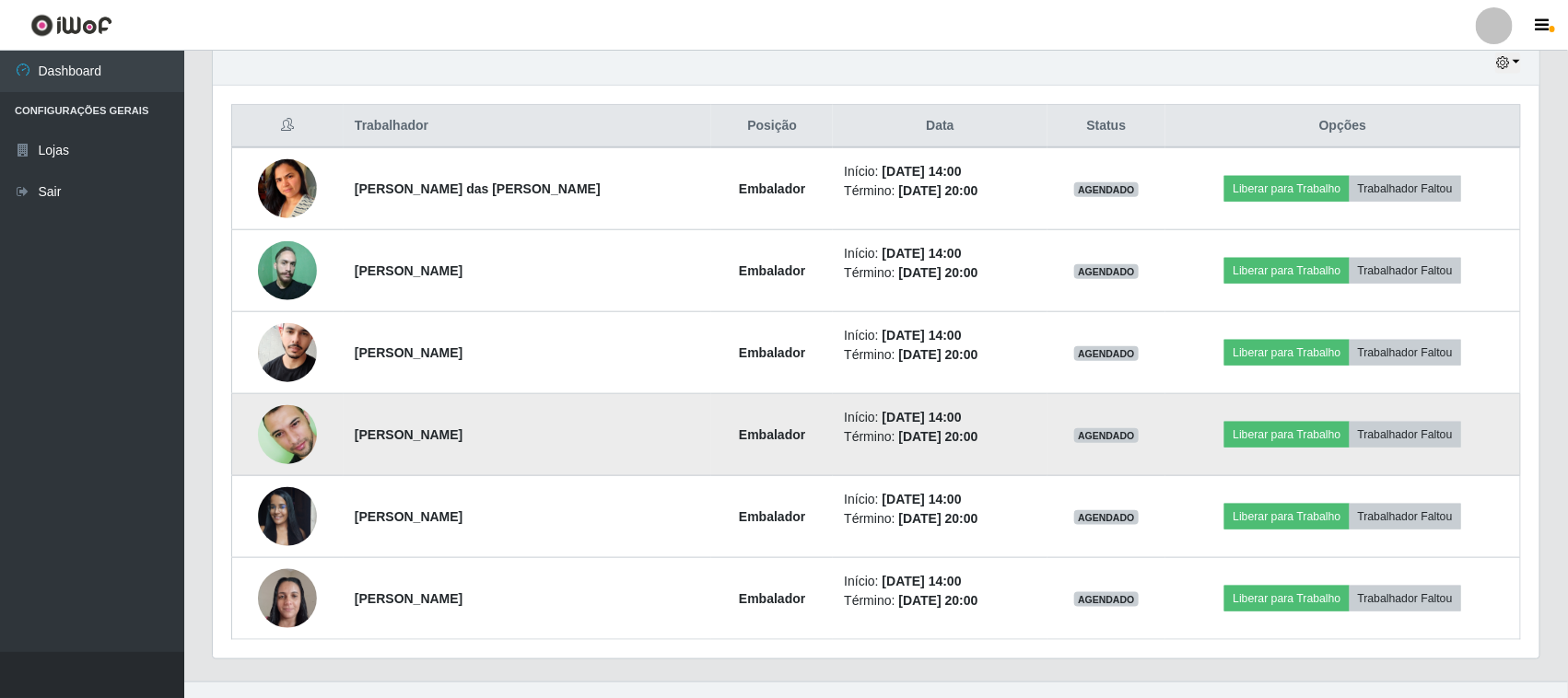
click at [283, 448] on img at bounding box center [288, 435] width 59 height 94
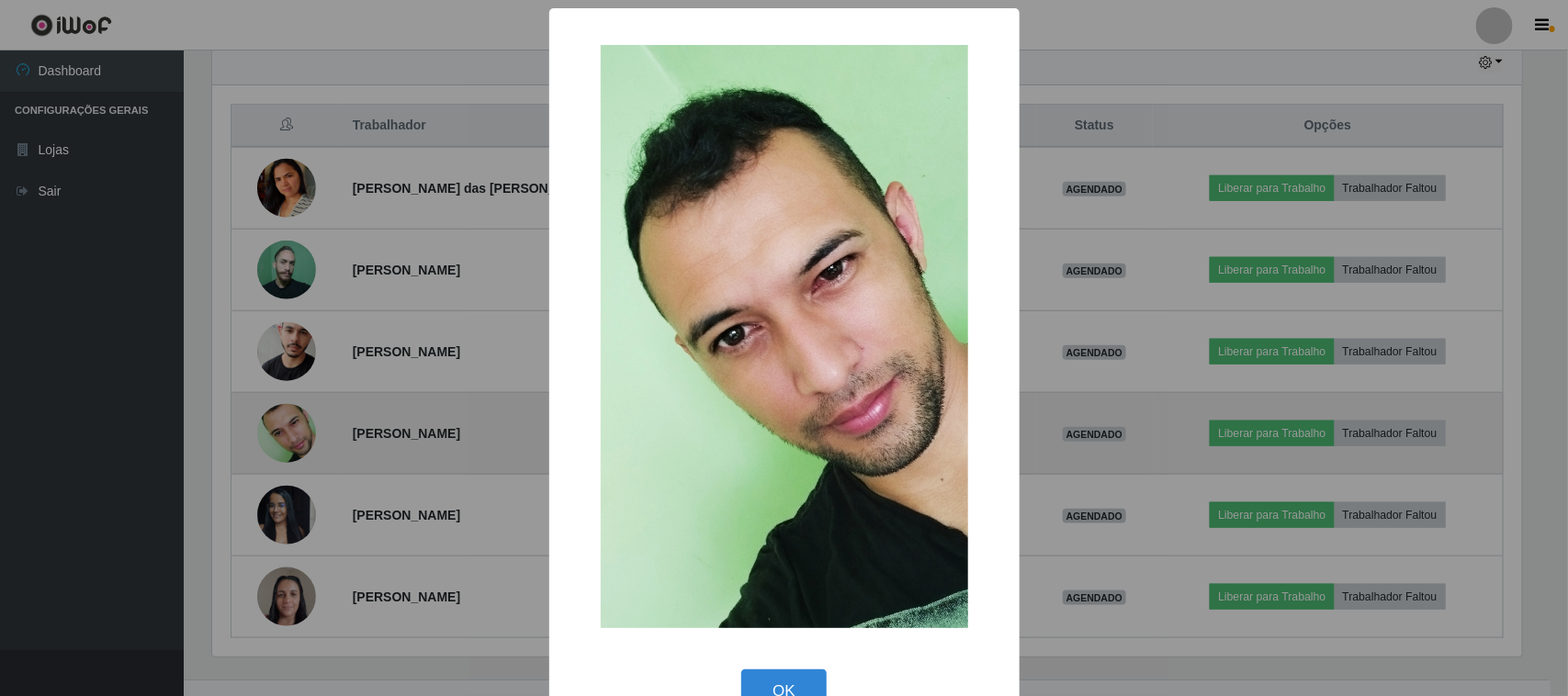
click at [282, 446] on div "× OK Cancel" at bounding box center [784, 348] width 1568 height 696
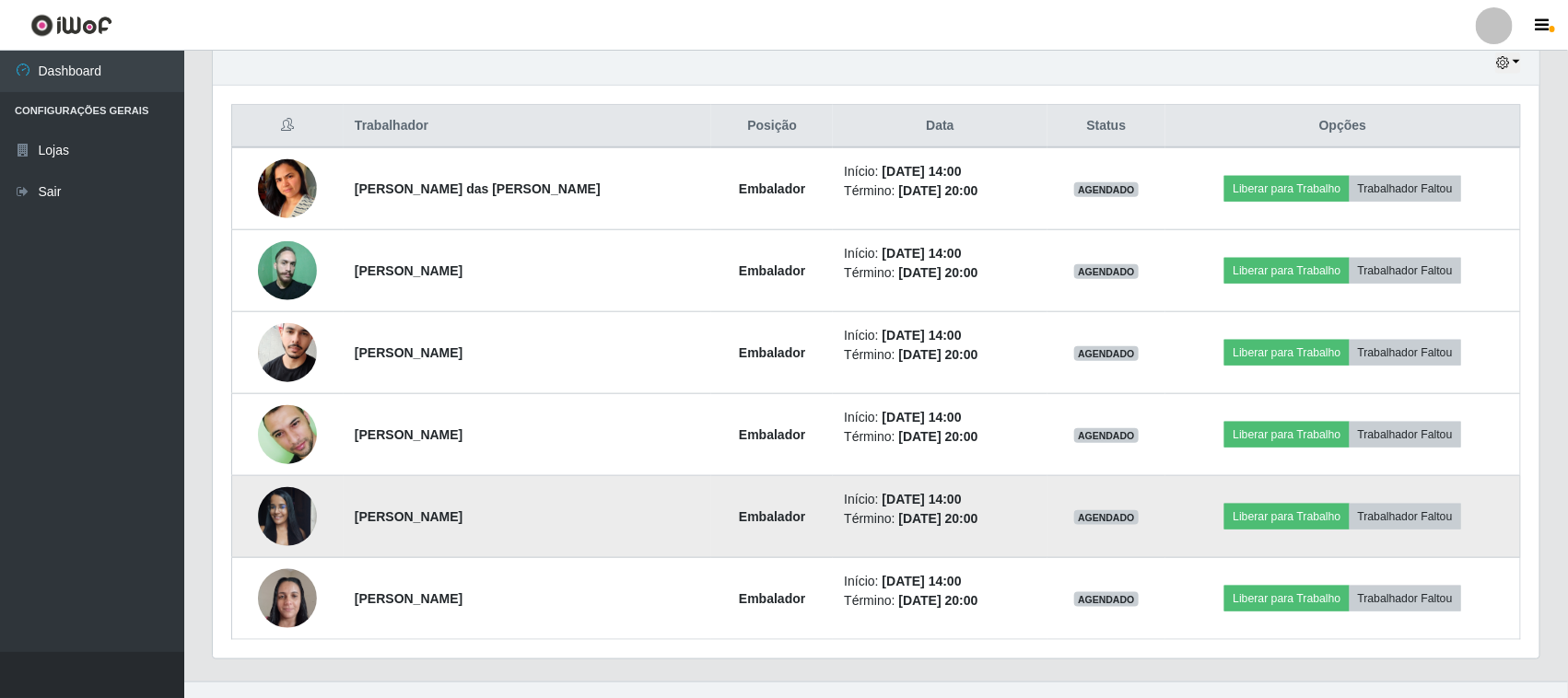
click at [291, 515] on img at bounding box center [288, 516] width 59 height 79
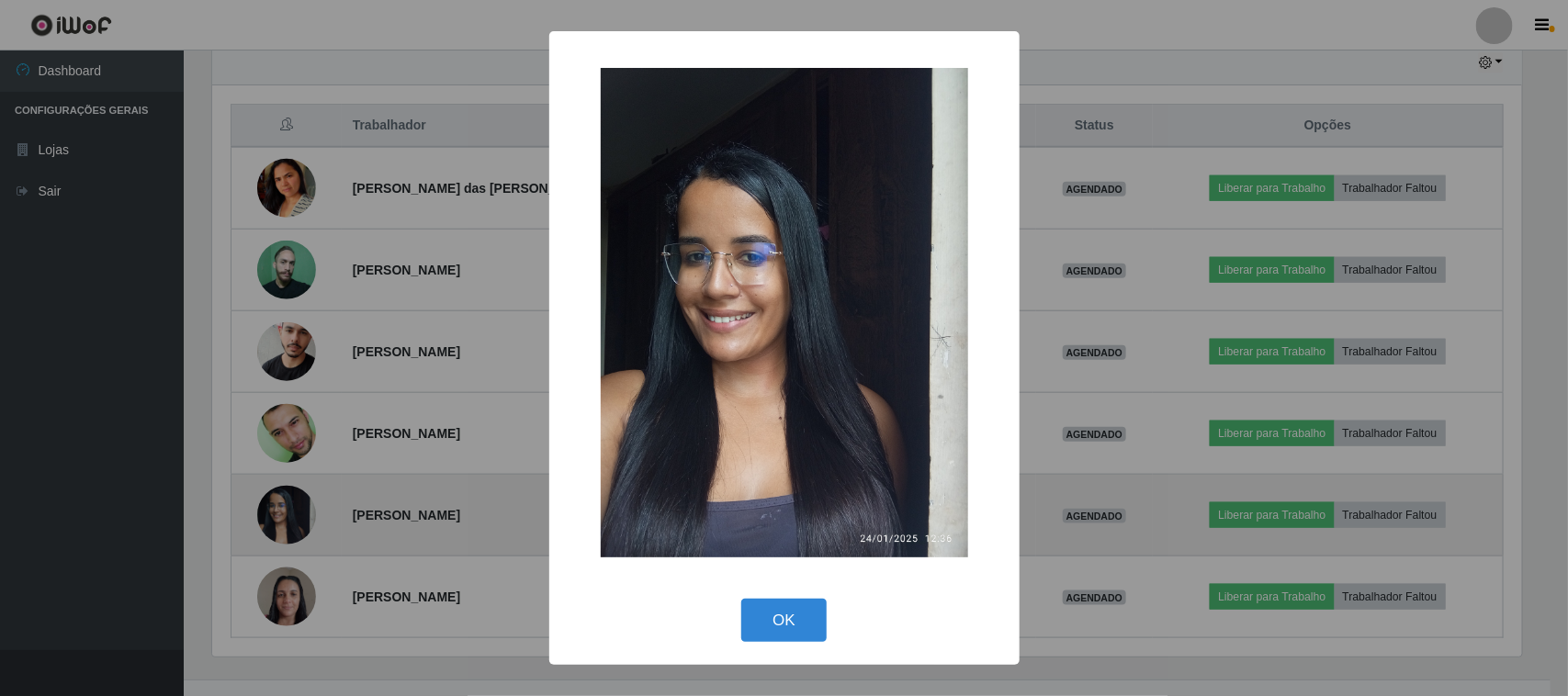
click at [290, 514] on div "× OK Cancel" at bounding box center [784, 348] width 1568 height 696
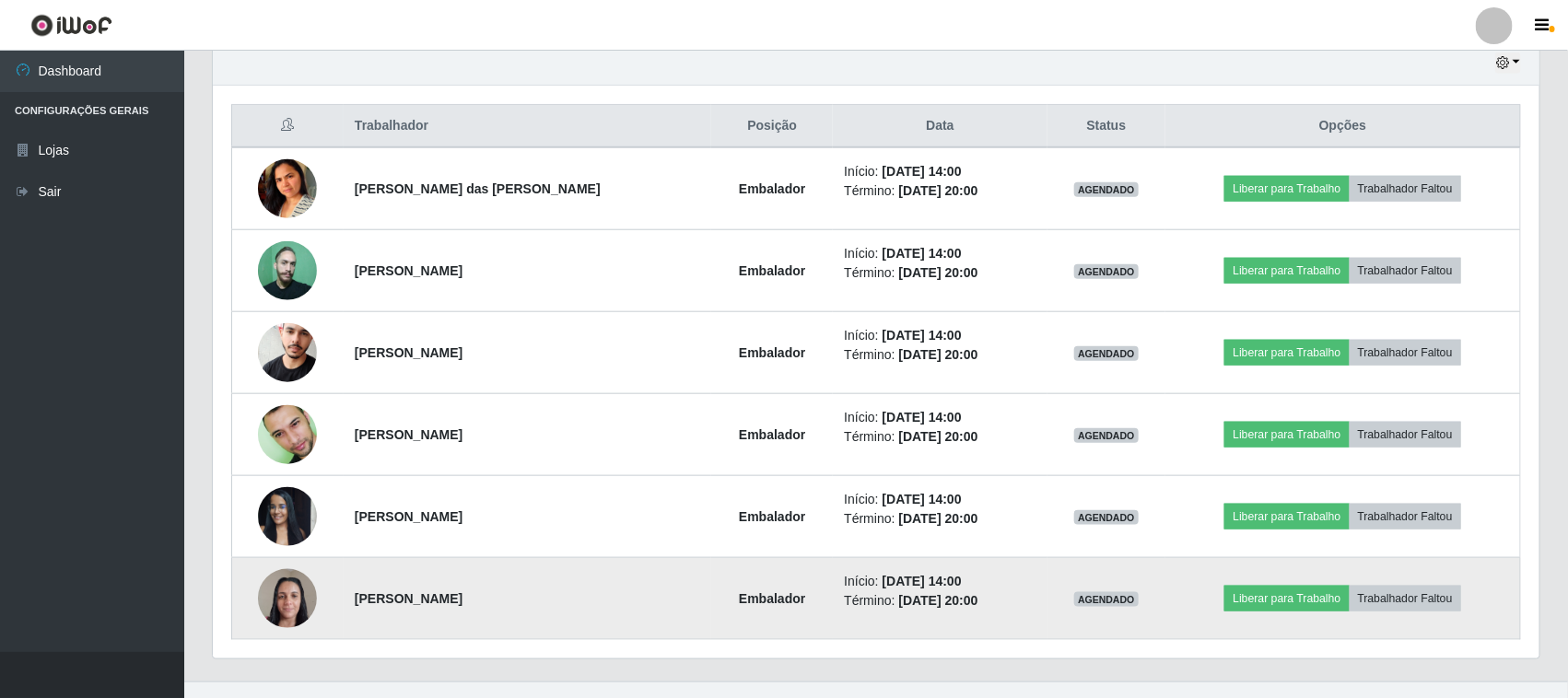
click at [278, 615] on img at bounding box center [288, 599] width 59 height 79
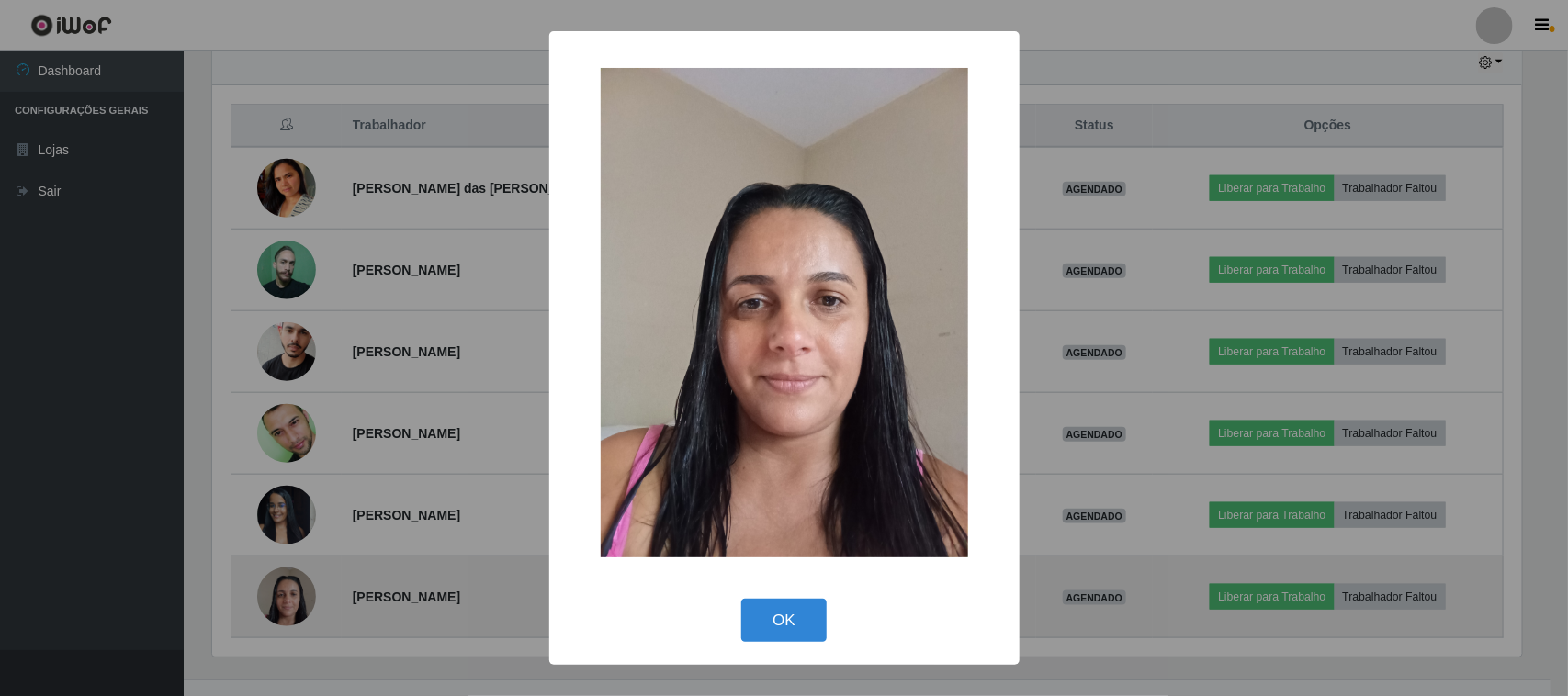
click at [277, 613] on div "× OK Cancel" at bounding box center [784, 348] width 1568 height 696
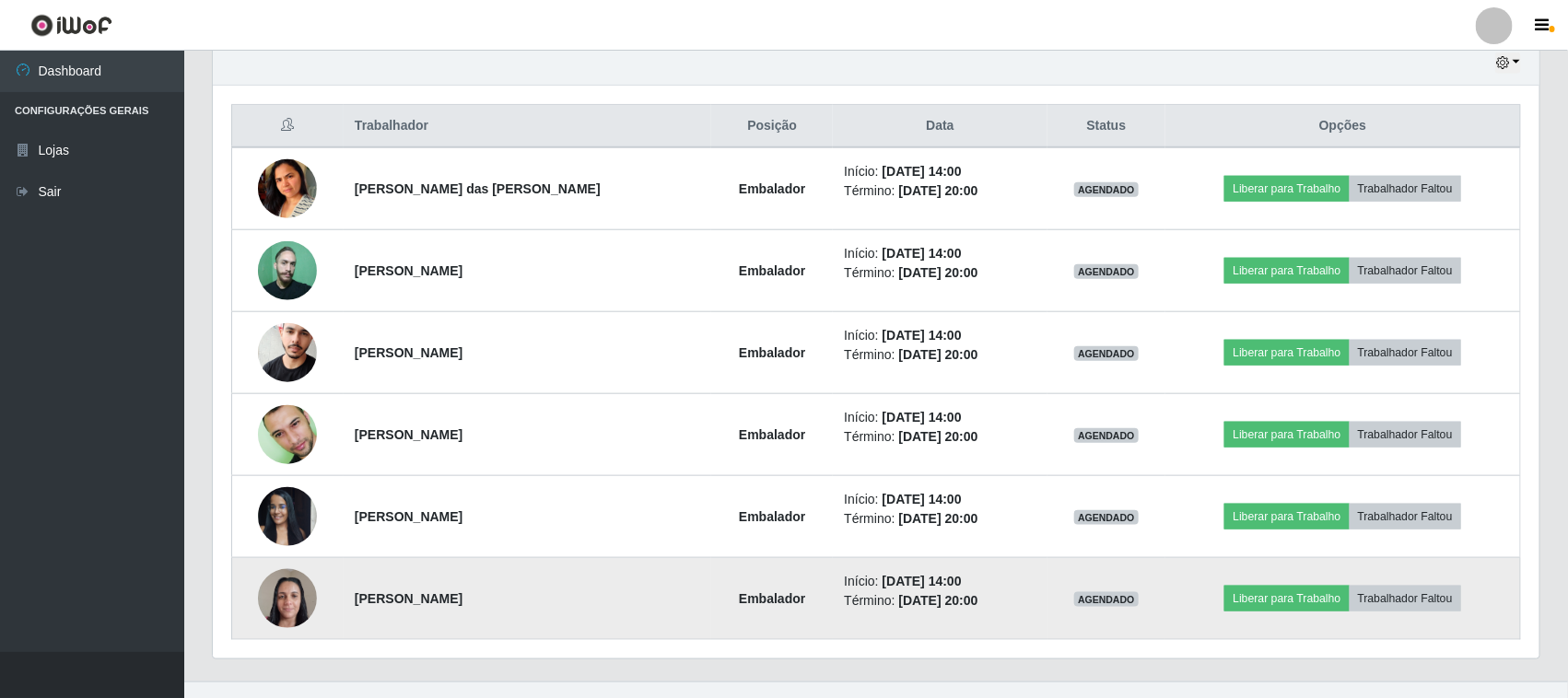
click at [291, 597] on img at bounding box center [288, 599] width 59 height 79
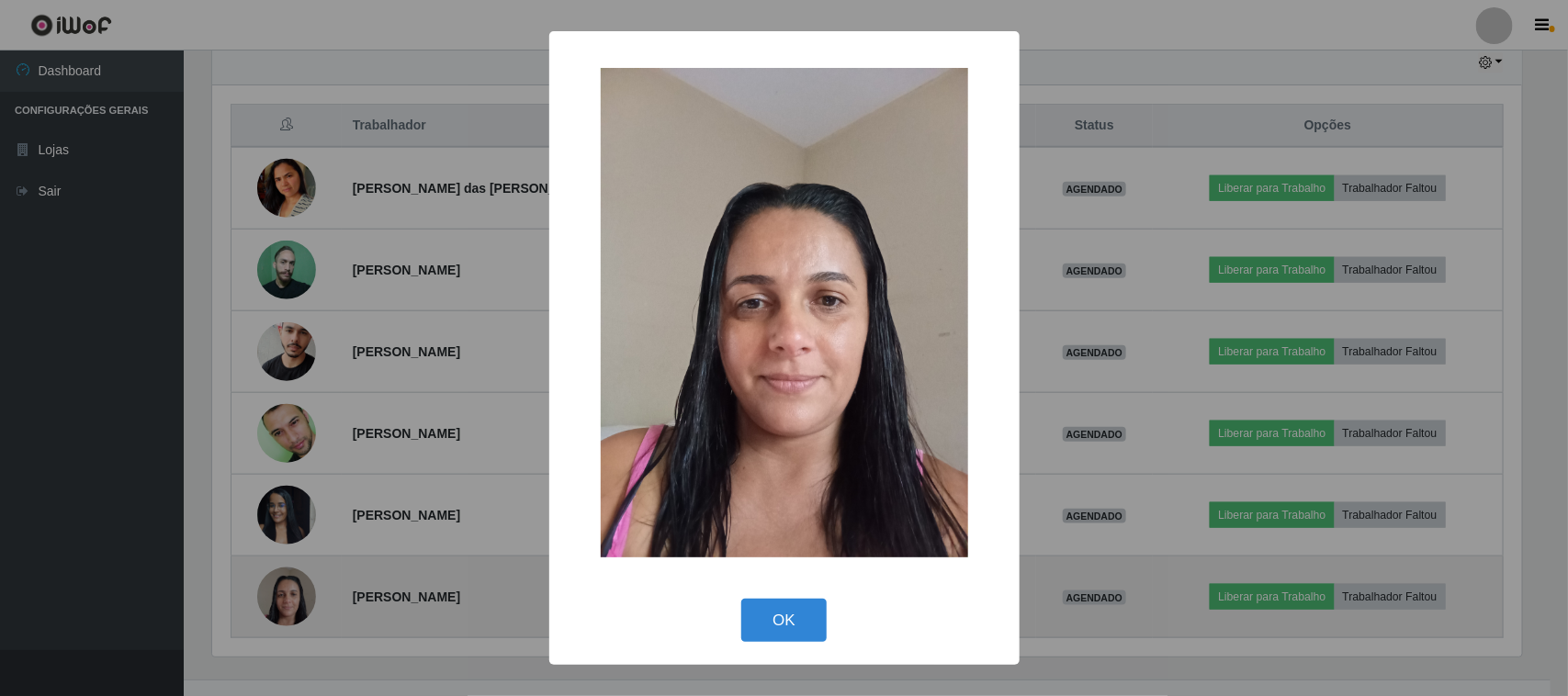
click at [290, 595] on div "× OK Cancel" at bounding box center [784, 348] width 1568 height 696
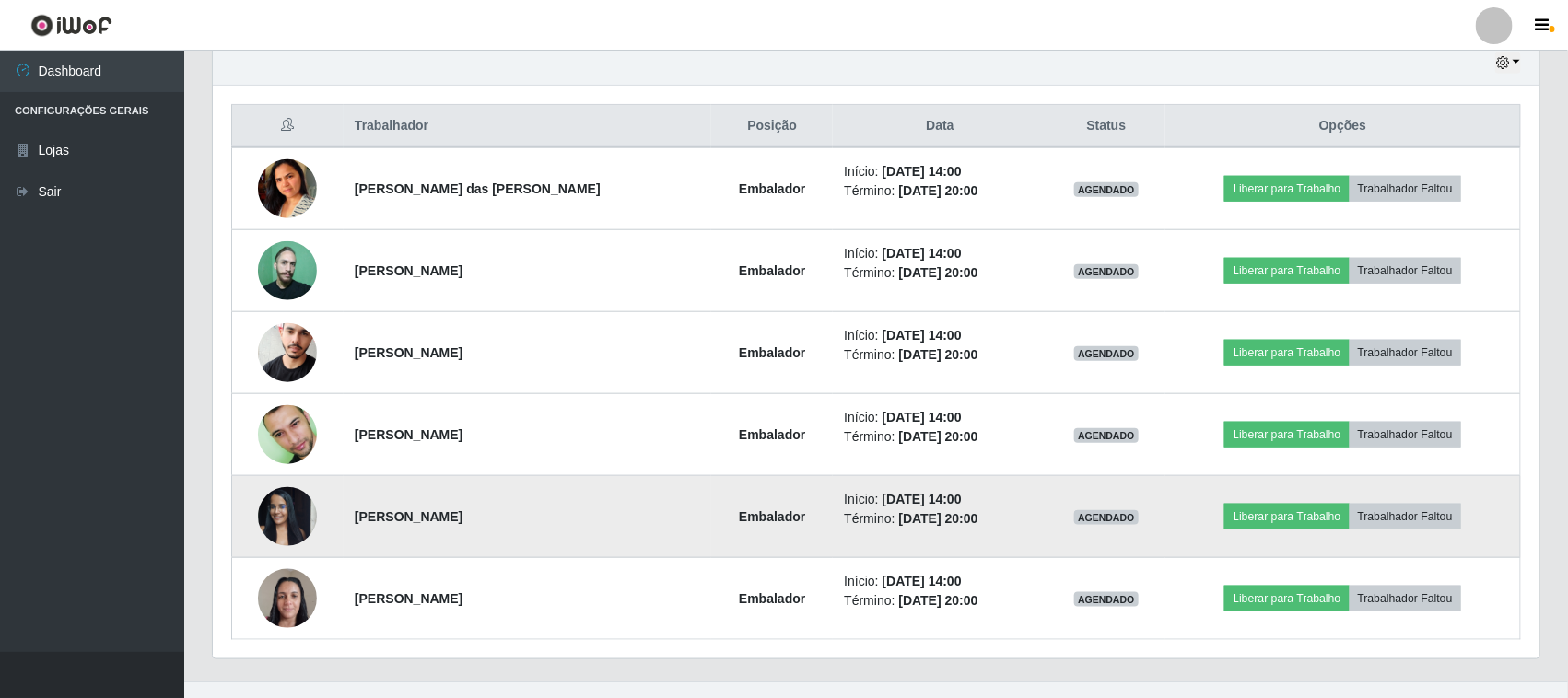
click at [287, 526] on img at bounding box center [288, 516] width 59 height 79
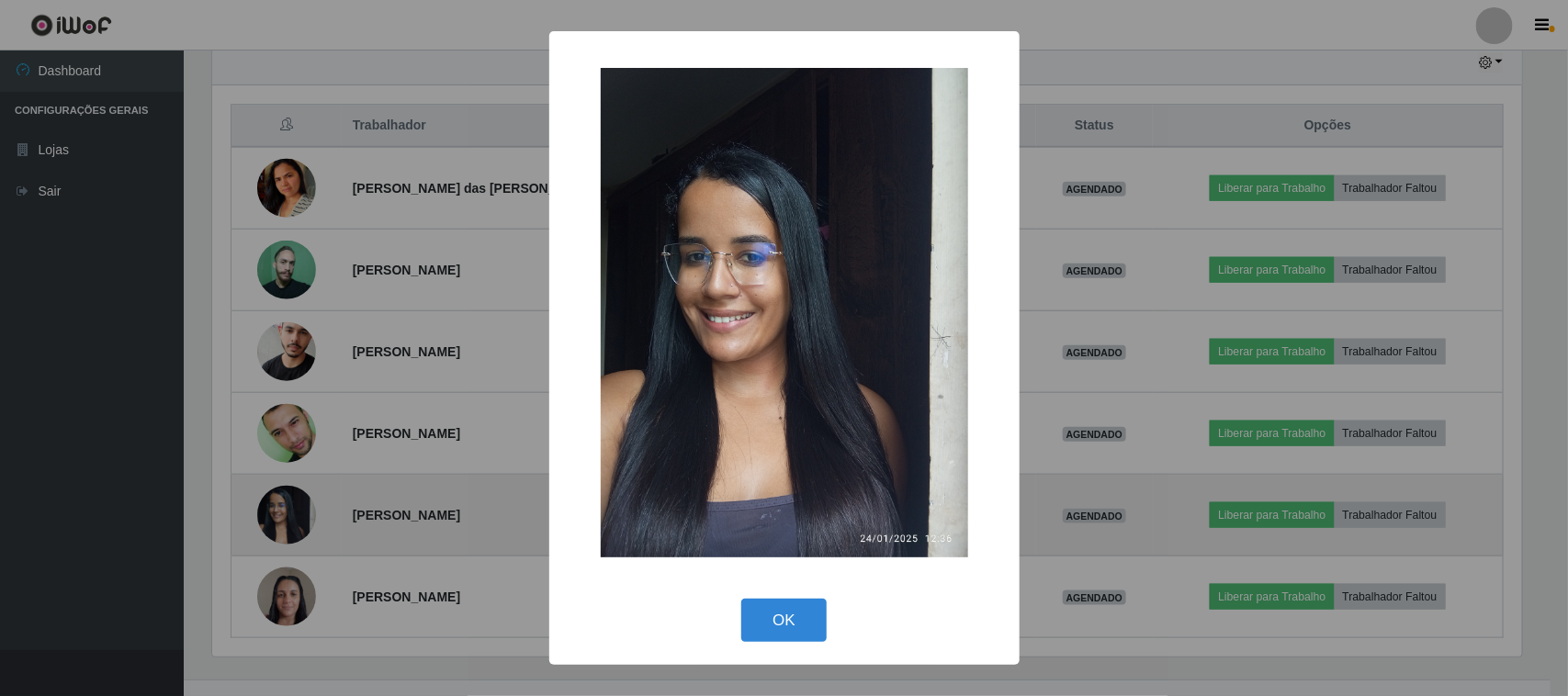
click at [286, 525] on div "× OK Cancel" at bounding box center [784, 348] width 1568 height 696
